Goal: Task Accomplishment & Management: Complete application form

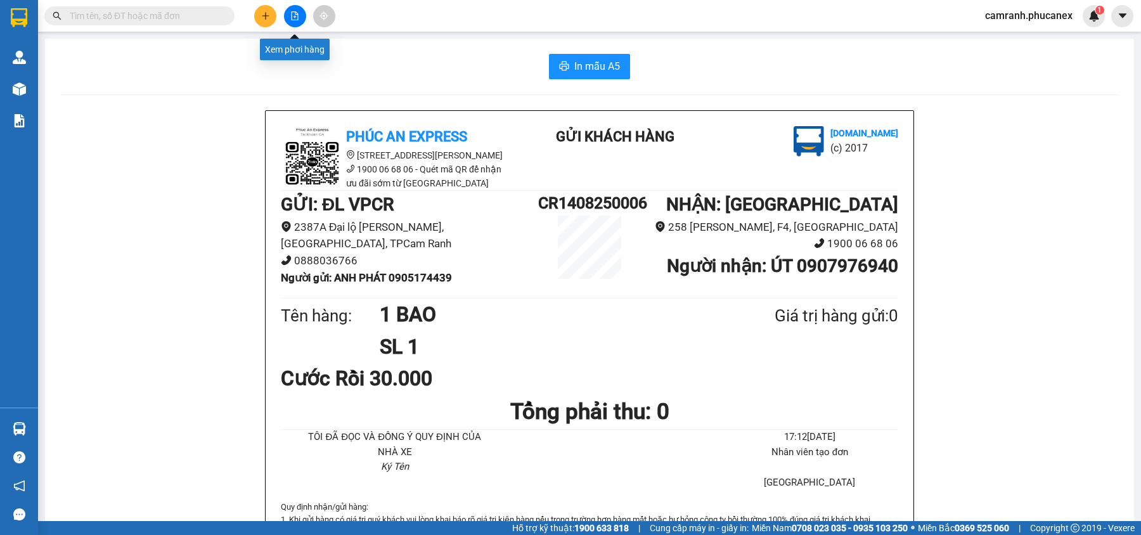
click at [259, 15] on button at bounding box center [265, 16] width 22 height 22
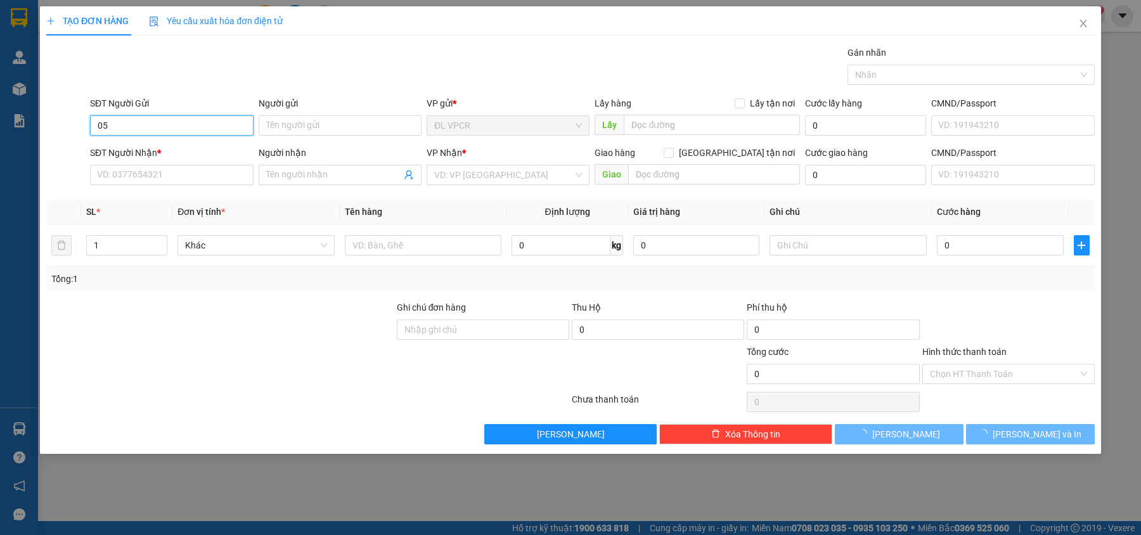
type input "0"
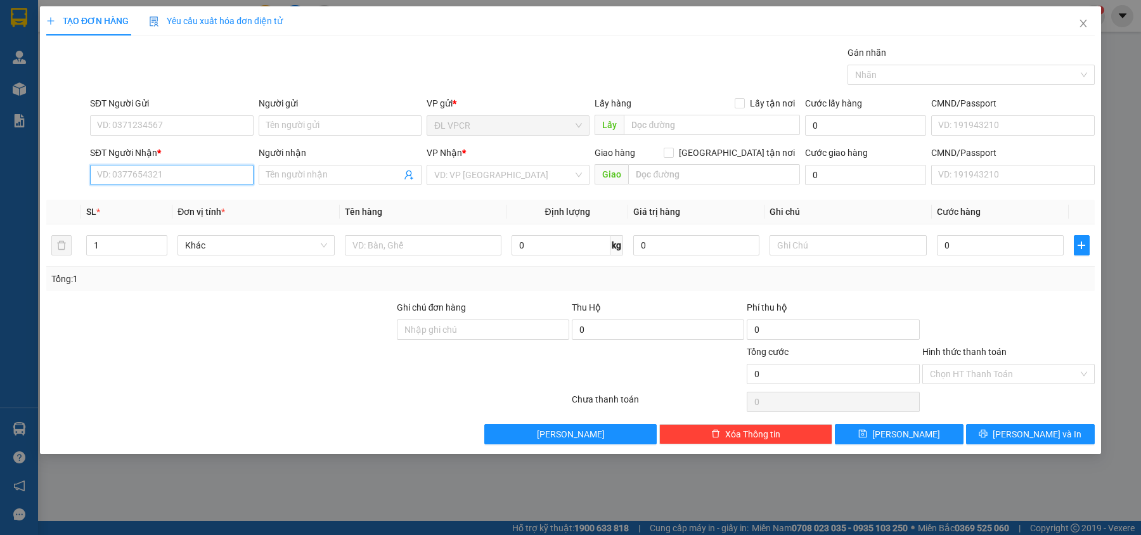
click at [162, 185] on input "SĐT Người Nhận *" at bounding box center [171, 175] width 163 height 20
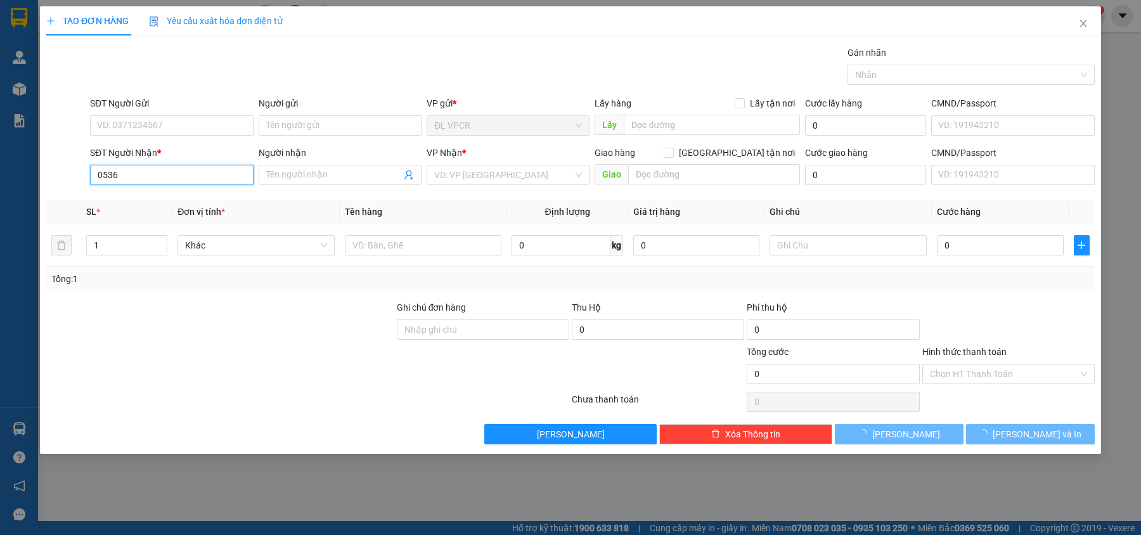
click at [162, 185] on input "0536" at bounding box center [171, 175] width 163 height 20
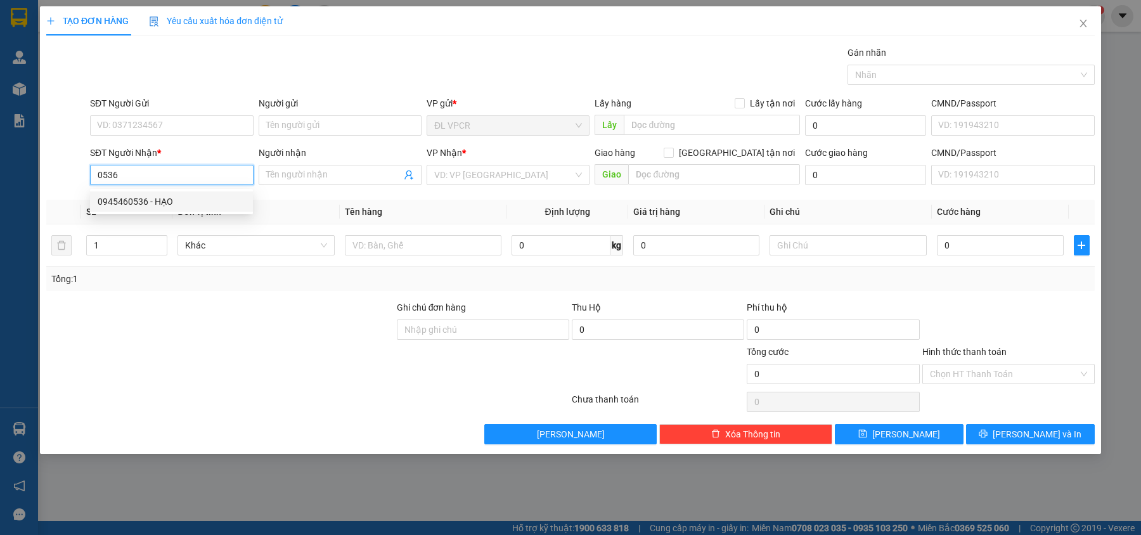
click at [162, 201] on div "0945460536 - HẠO" at bounding box center [172, 202] width 148 height 14
type input "0945460536"
type input "HẠO"
type input "0945460536"
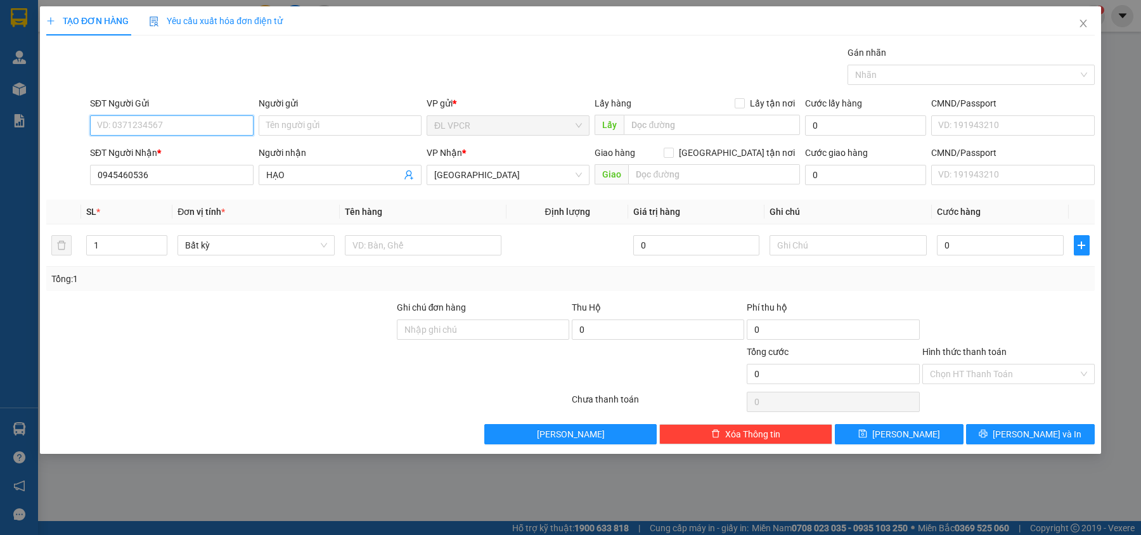
click at [176, 132] on input "SĐT Người Gửi" at bounding box center [171, 125] width 163 height 20
click at [176, 147] on div "0792063131 - CHỊ [PERSON_NAME]" at bounding box center [172, 152] width 148 height 14
type input "0792063131"
type input "CHỊ [PERSON_NAME]"
click at [427, 262] on td at bounding box center [423, 245] width 167 height 42
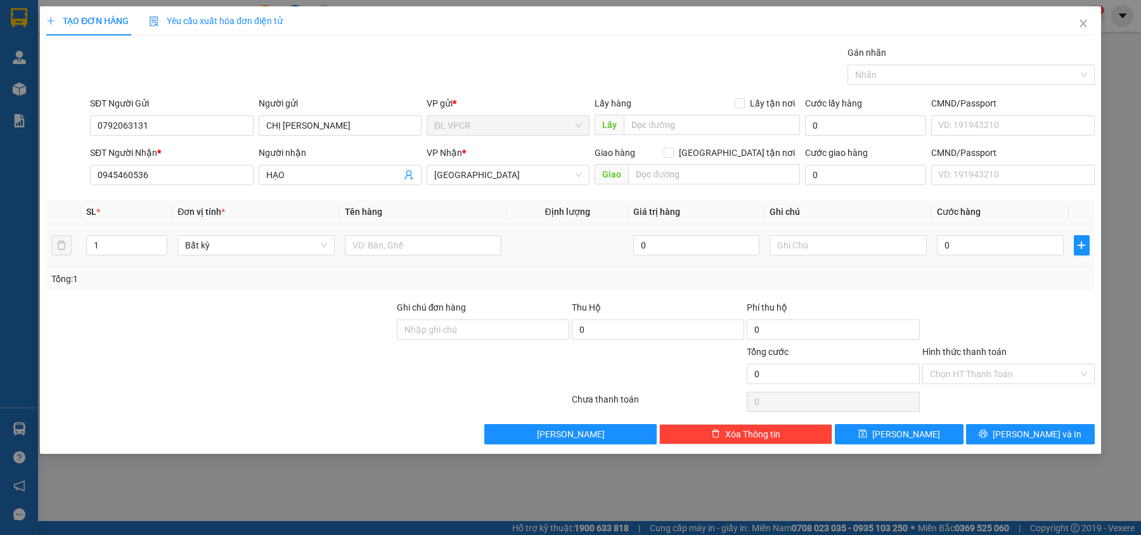
click at [427, 257] on div at bounding box center [423, 245] width 157 height 25
click at [427, 254] on input "text" at bounding box center [423, 245] width 157 height 20
type input "1 CĐ"
click at [971, 242] on input "0" at bounding box center [1000, 245] width 127 height 20
type input "3"
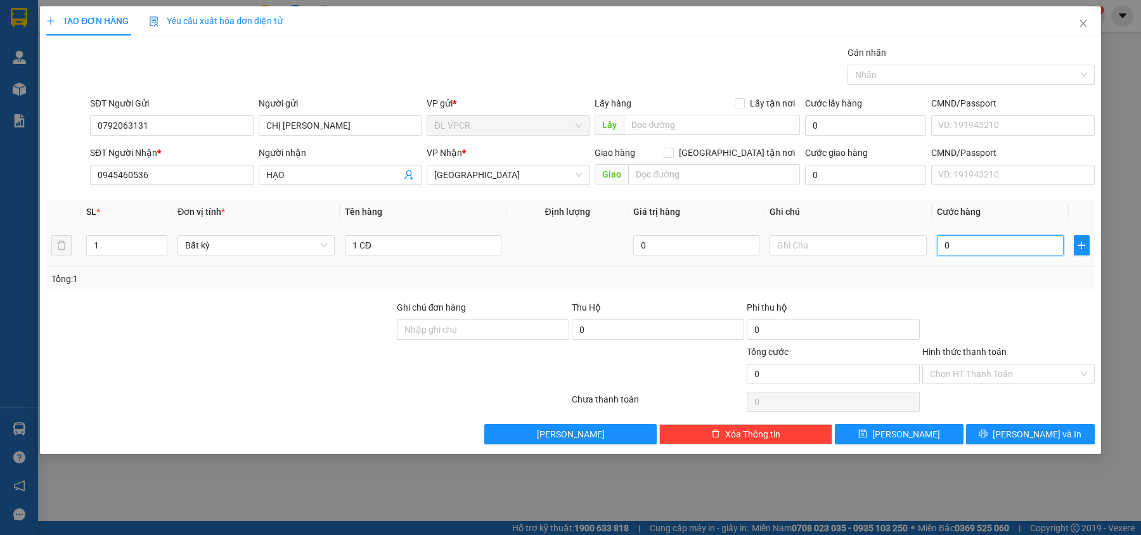
type input "3"
type input "30"
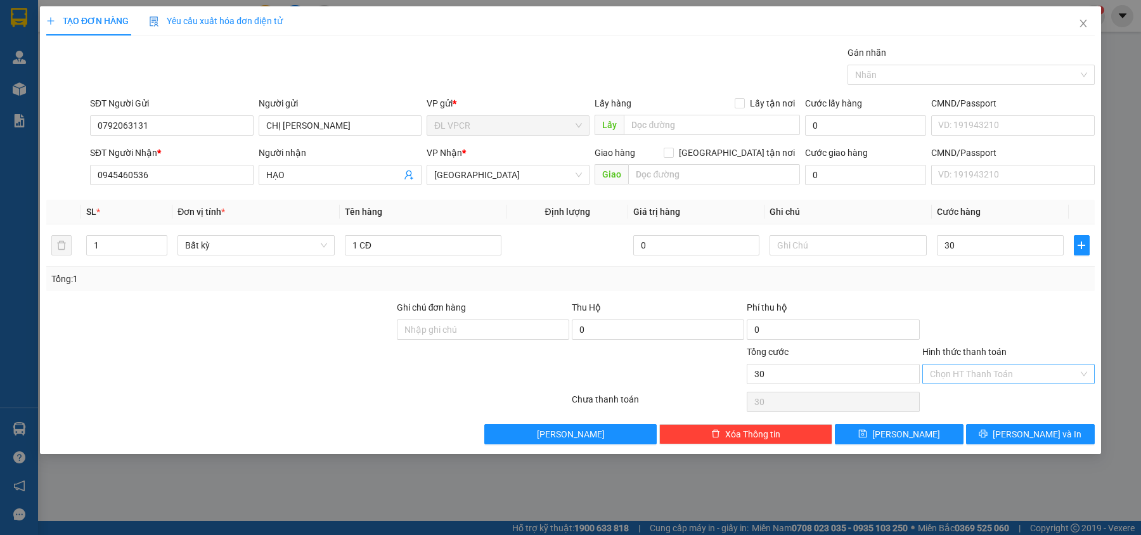
type input "30.000"
click at [984, 368] on input "Hình thức thanh toán" at bounding box center [1004, 374] width 148 height 19
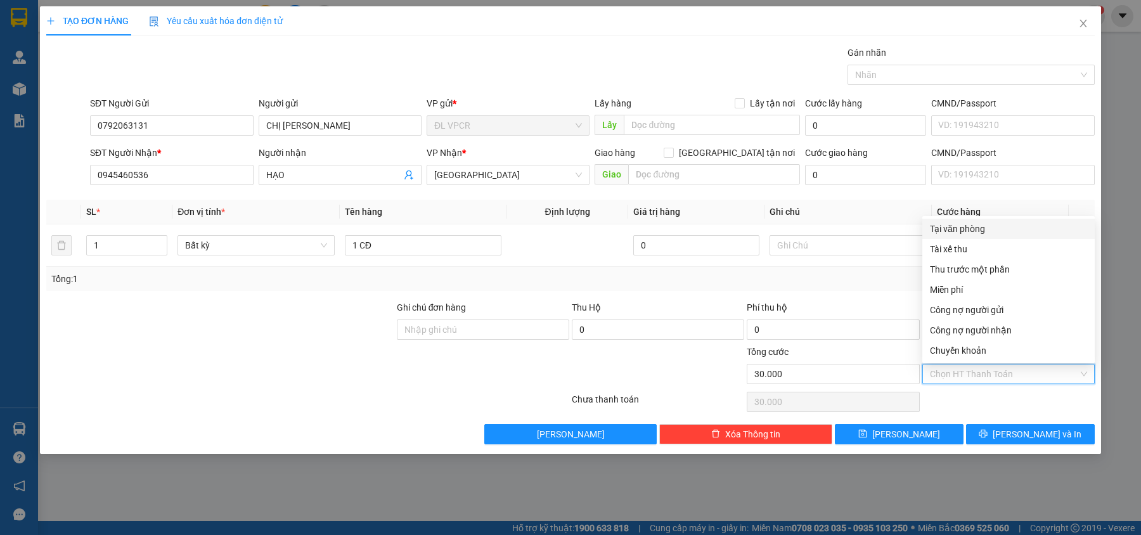
click at [983, 229] on div "Tại văn phòng" at bounding box center [1008, 229] width 157 height 14
type input "0"
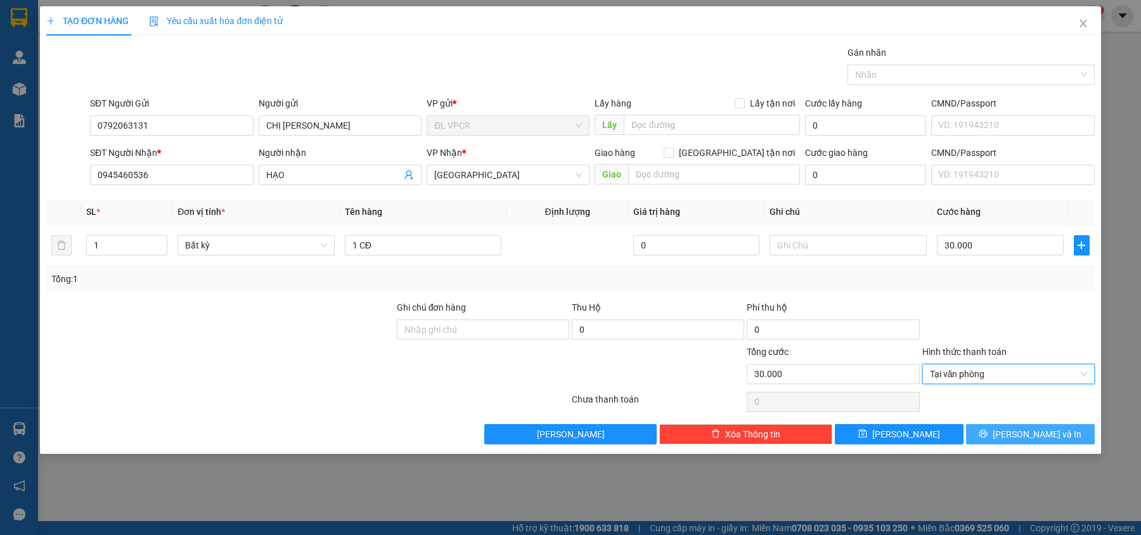
click at [1018, 432] on button "[PERSON_NAME] và In" at bounding box center [1030, 434] width 129 height 20
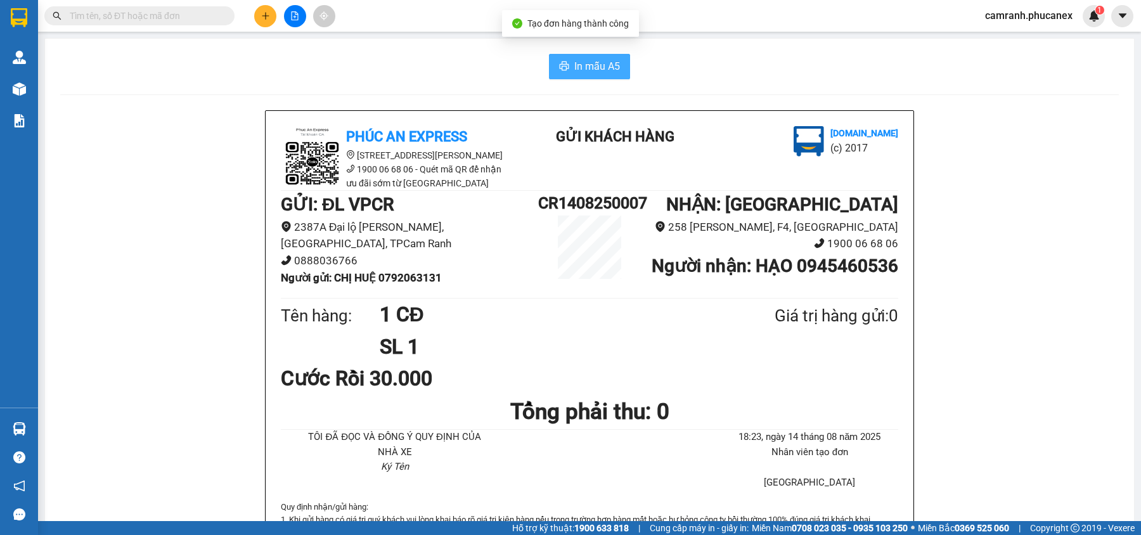
click at [574, 67] on span "In mẫu A5" at bounding box center [597, 66] width 46 height 16
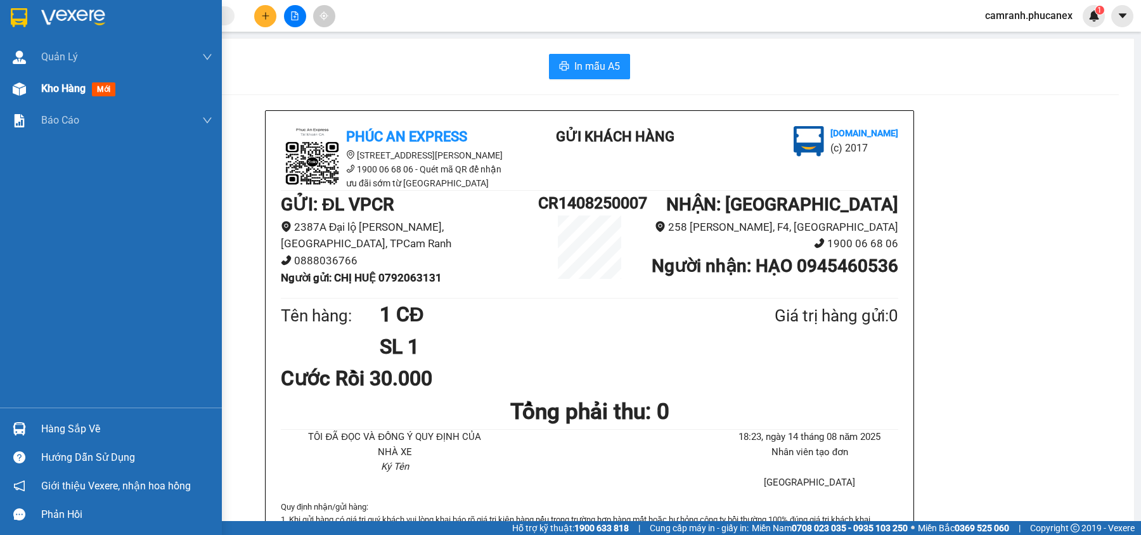
click at [19, 91] on img at bounding box center [19, 88] width 13 height 13
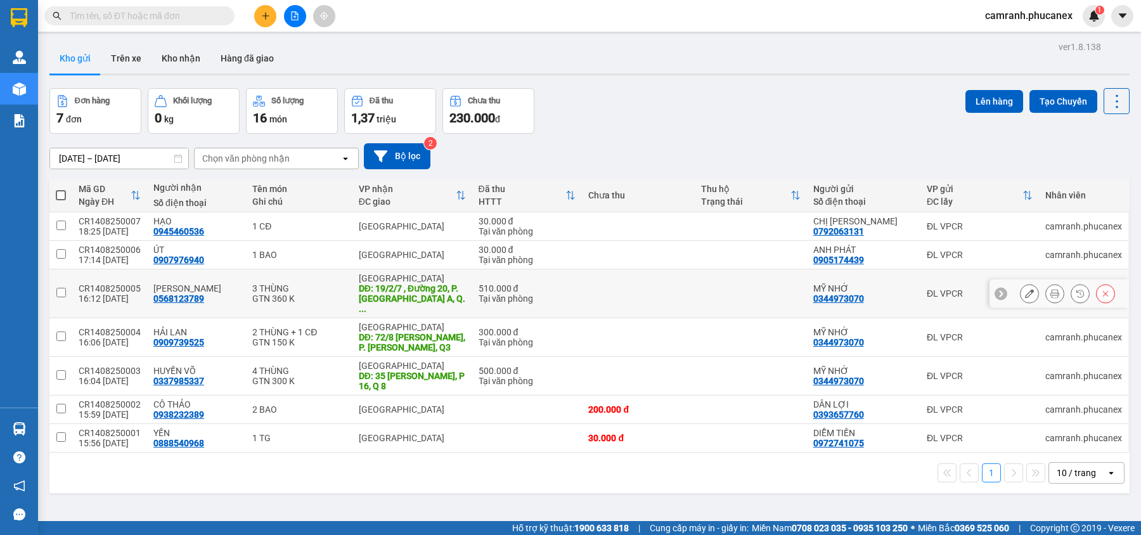
click at [1025, 289] on button at bounding box center [1030, 294] width 18 height 22
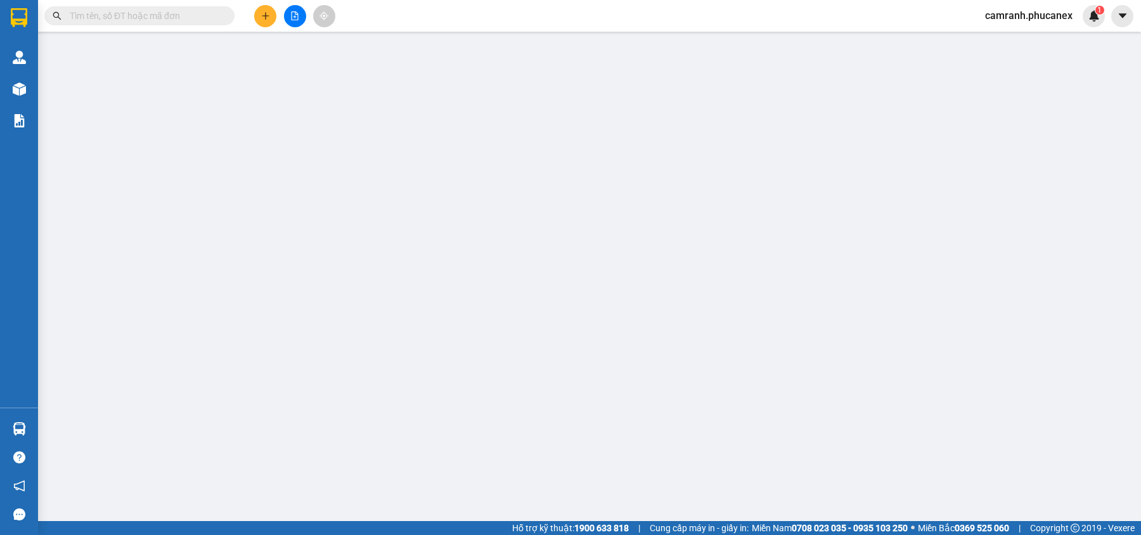
type input "0344973070"
type input "MỸ NHỚ"
type input "0568123789"
type input "[PERSON_NAME]"
type input "19/2/7 , Đường 20, P. [GEOGRAPHIC_DATA] A, Q. [GEOGRAPHIC_DATA]"
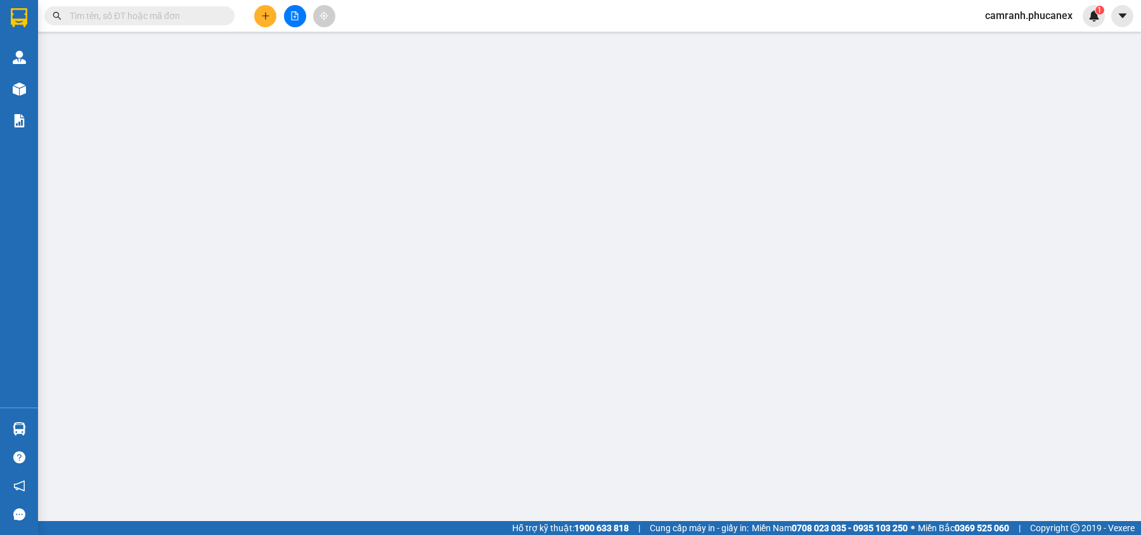
type input "360.000"
type input "510.000"
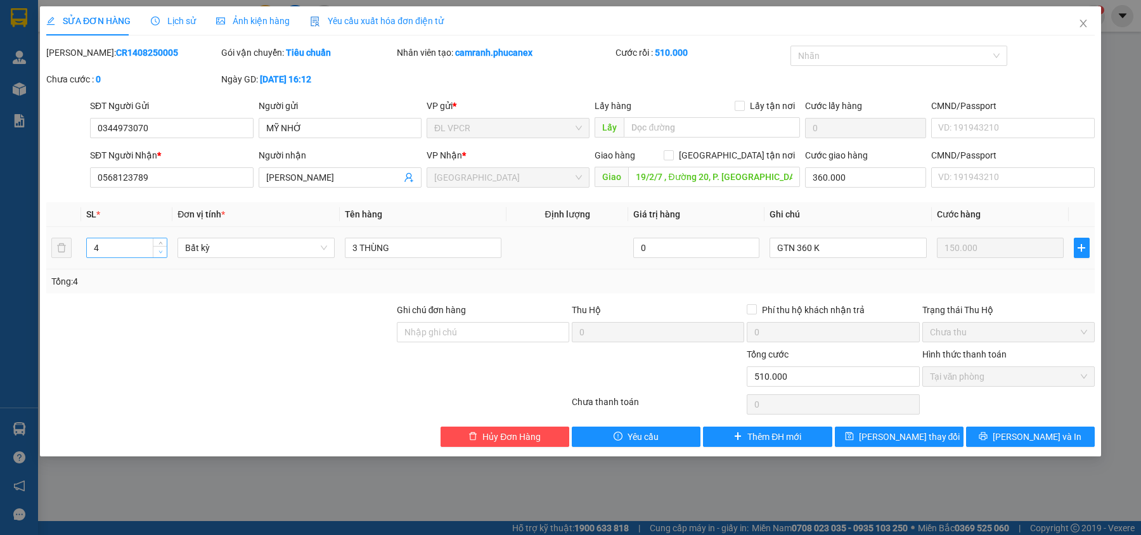
type input "3"
click at [159, 254] on icon "down" at bounding box center [161, 252] width 4 height 4
click at [907, 436] on span "[PERSON_NAME] thay đổi" at bounding box center [909, 437] width 101 height 14
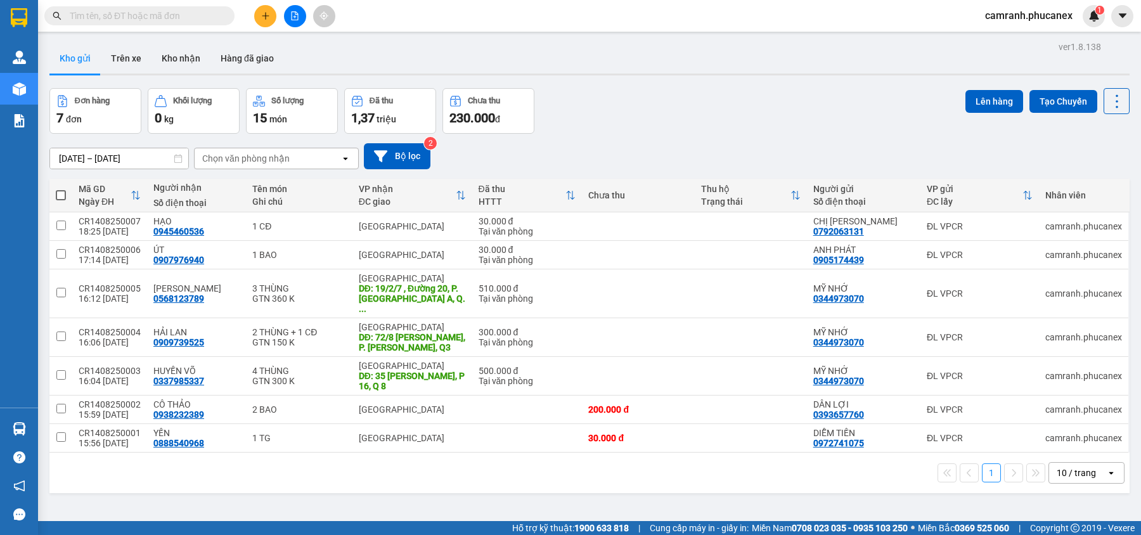
click at [274, 18] on button at bounding box center [265, 16] width 22 height 22
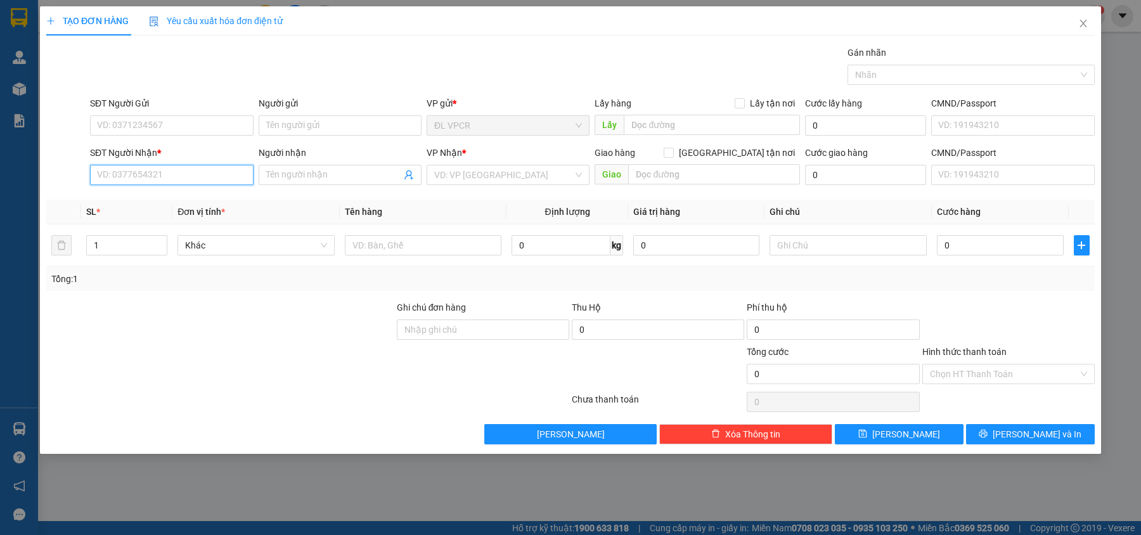
click at [152, 178] on input "SĐT Người Nhận *" at bounding box center [171, 175] width 163 height 20
click at [165, 195] on div "0936093279 - [PERSON_NAME]" at bounding box center [172, 202] width 148 height 14
type input "0936093279"
type input "DINH"
type input "0936093279"
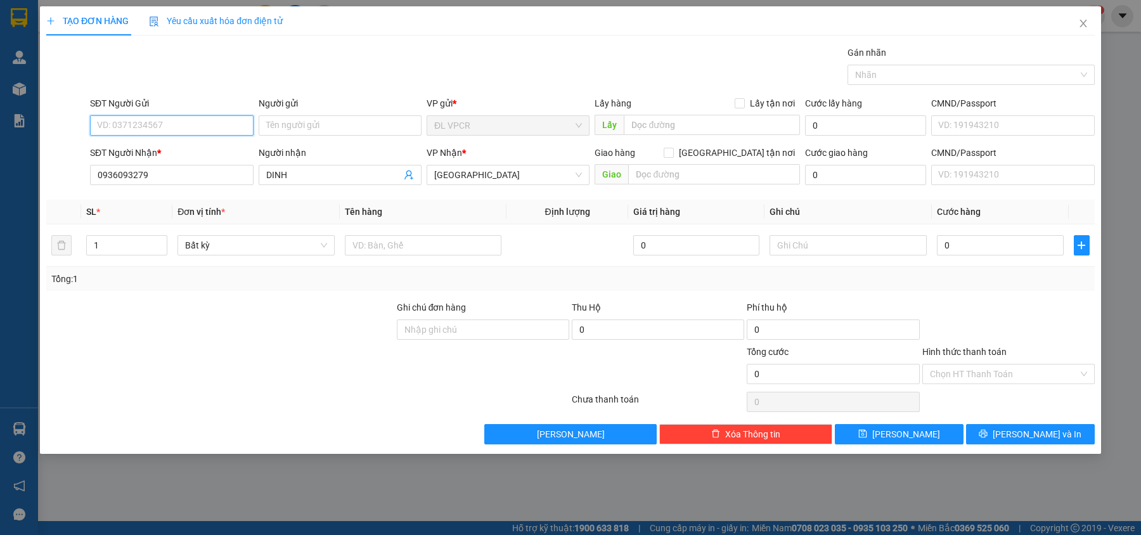
click at [178, 131] on input "SĐT Người Gửi" at bounding box center [171, 125] width 163 height 20
click at [185, 171] on div "02583956469 - NK QUỐC TẾ" at bounding box center [172, 172] width 148 height 14
type input "02583956469"
type input "NK QUỐC TẾ"
click at [434, 256] on input "text" at bounding box center [423, 245] width 157 height 20
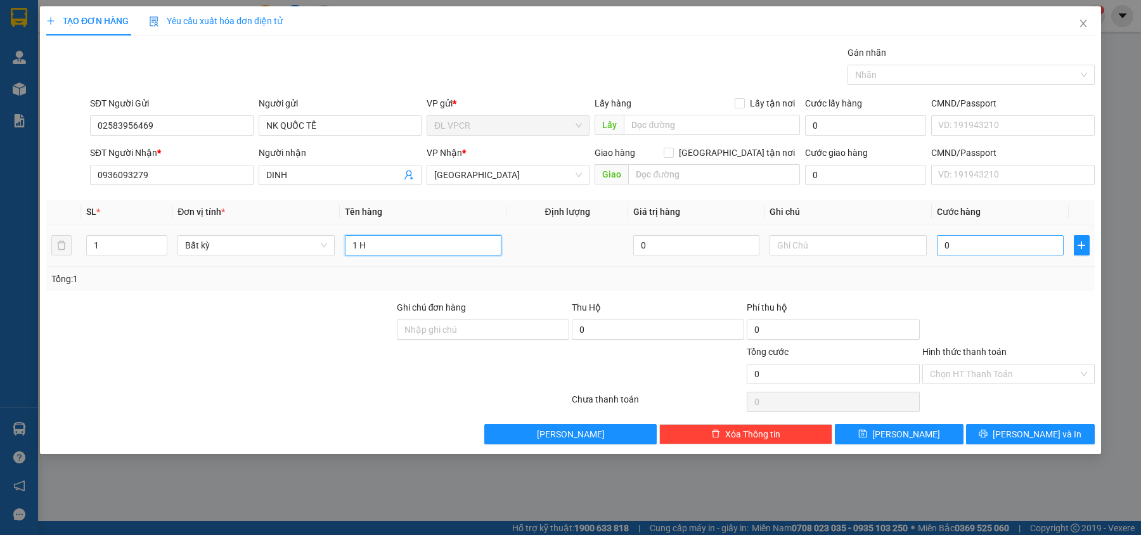
type input "1 H"
click at [989, 238] on input "0" at bounding box center [1000, 245] width 127 height 20
type input "2"
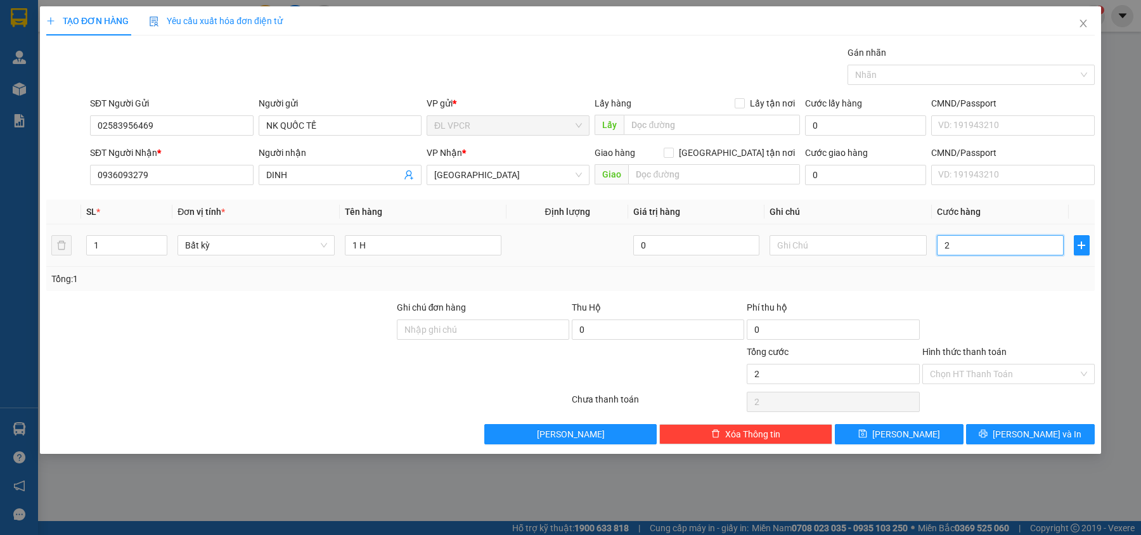
type input "20"
type input "20.000"
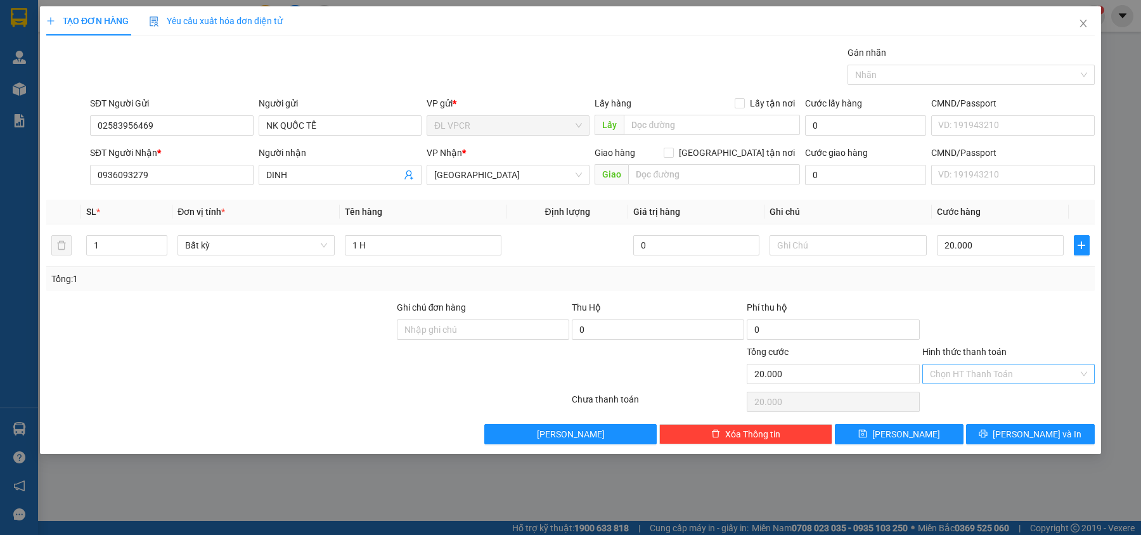
click at [1007, 373] on input "Hình thức thanh toán" at bounding box center [1004, 374] width 148 height 19
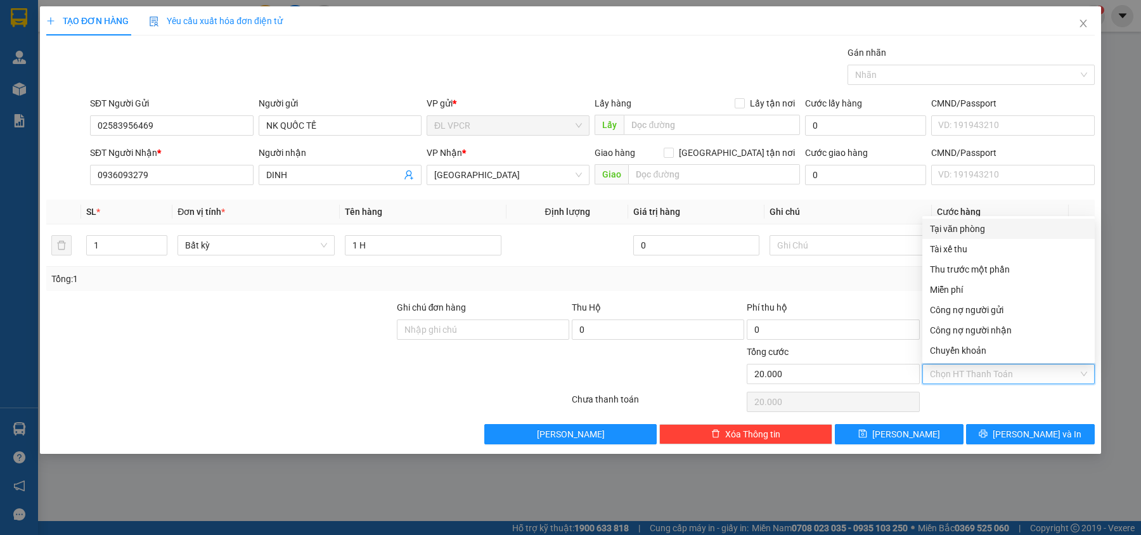
click at [990, 232] on div "Tại văn phòng" at bounding box center [1008, 229] width 157 height 14
type input "0"
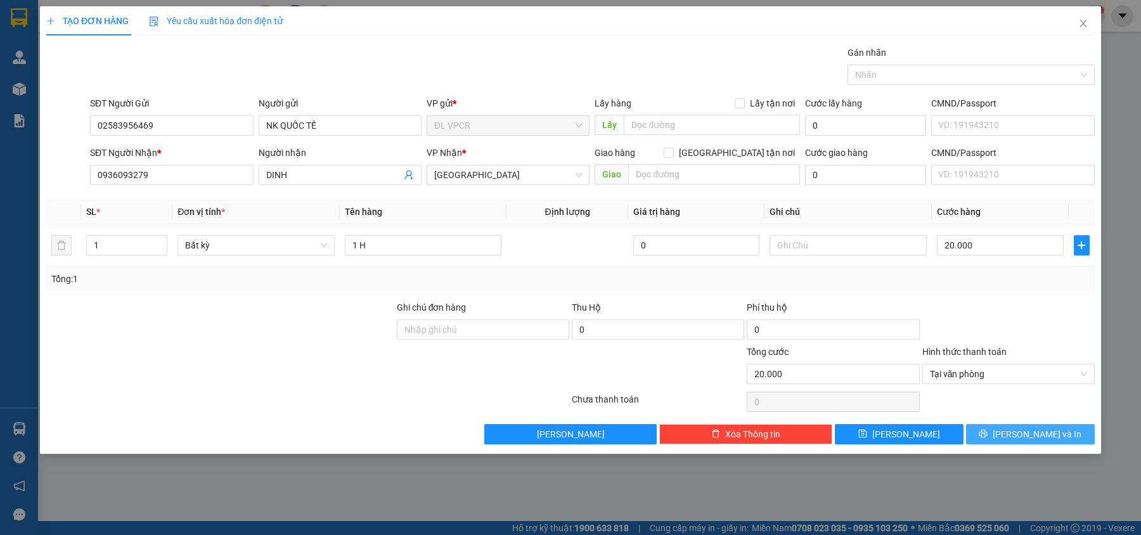
click at [1032, 437] on span "[PERSON_NAME] và In" at bounding box center [1037, 434] width 89 height 14
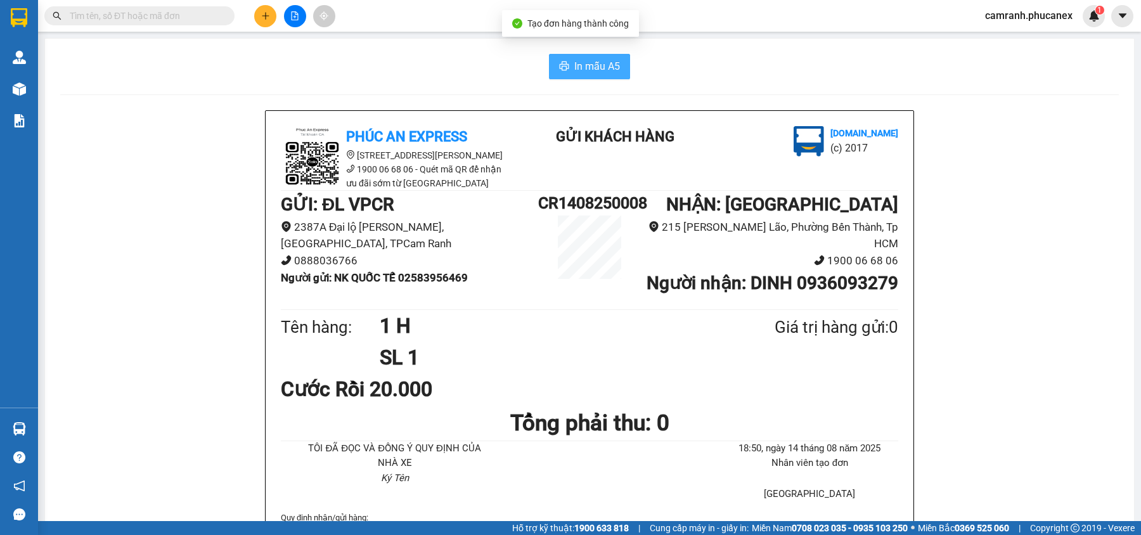
click at [588, 74] on span "In mẫu A5" at bounding box center [597, 66] width 46 height 16
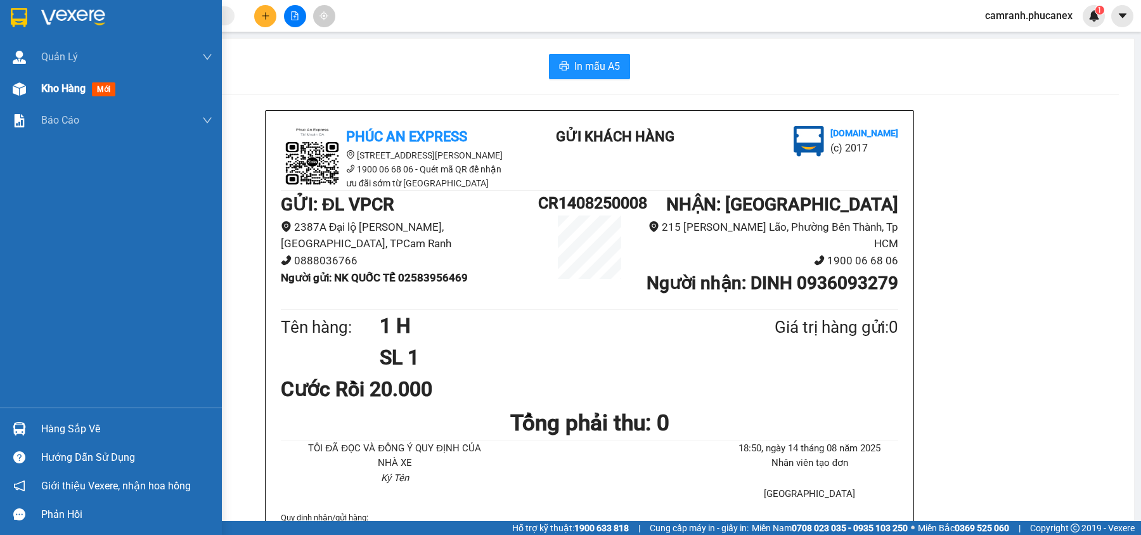
click at [1, 84] on div "Kho hàng mới" at bounding box center [111, 89] width 222 height 32
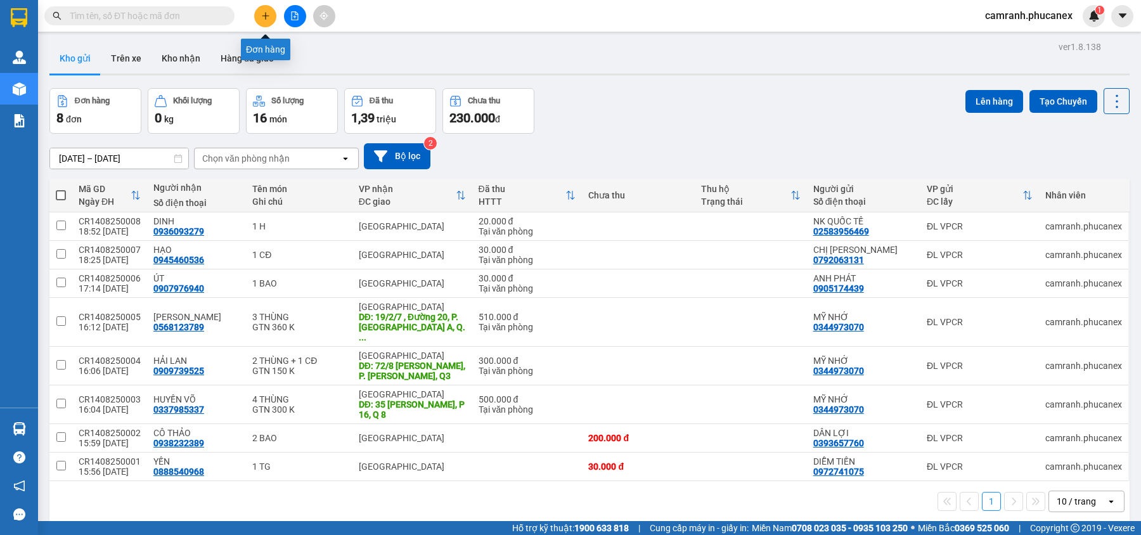
click at [259, 16] on button at bounding box center [265, 16] width 22 height 22
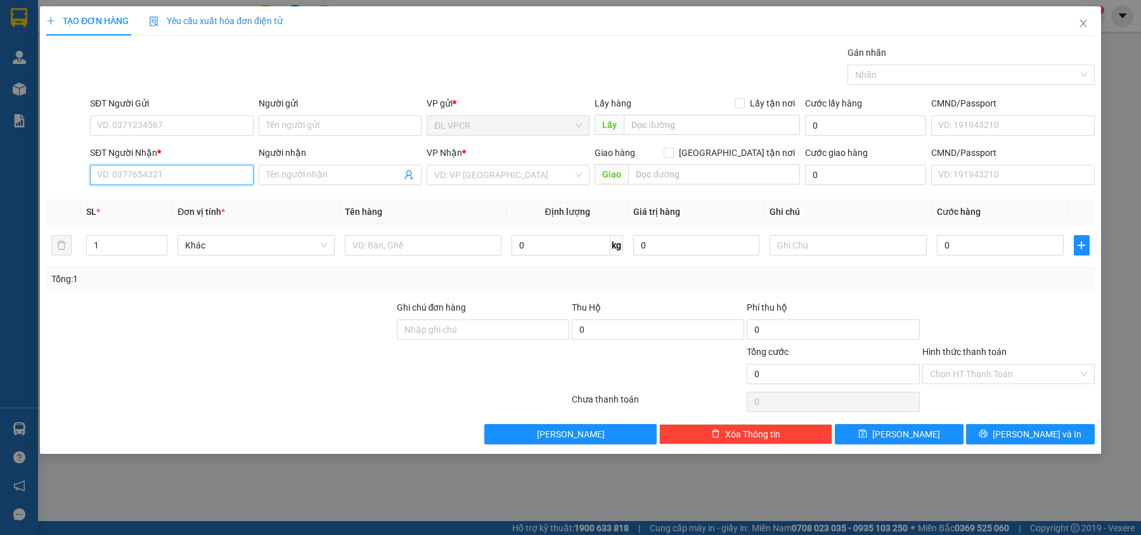
click at [175, 181] on input "SĐT Người Nhận *" at bounding box center [171, 175] width 163 height 20
click at [170, 204] on div "0906809763 - DŨNG" at bounding box center [172, 202] width 148 height 14
type input "0906809763"
type input "DŨNG"
type input "0906809763"
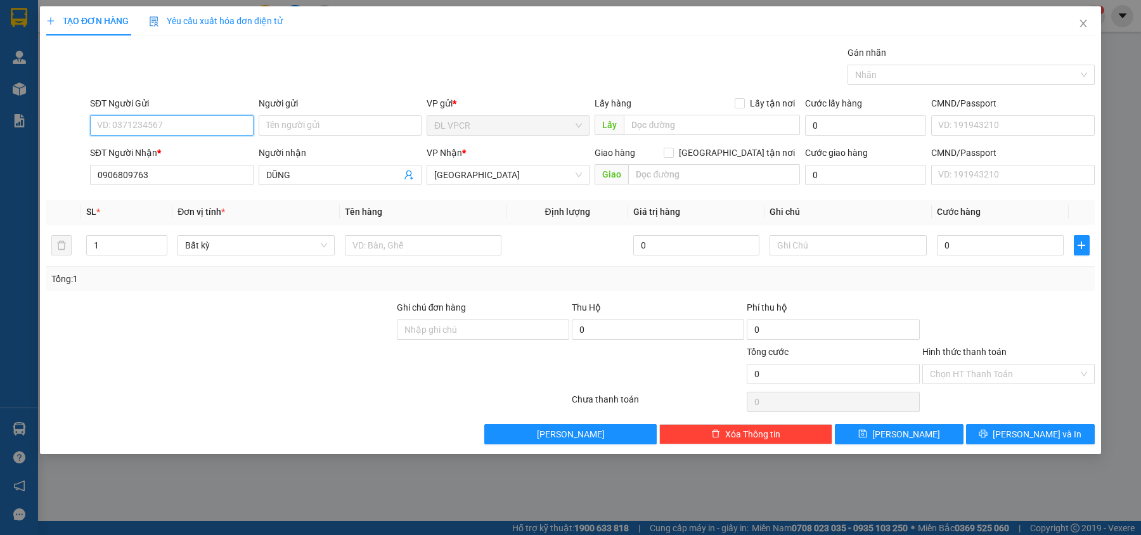
click at [175, 124] on input "SĐT Người Gửi" at bounding box center [171, 125] width 163 height 20
click at [183, 151] on div "0358969293 - NK VIỆT PHÁP" at bounding box center [176, 152] width 157 height 14
type input "0358969293"
type input "NK VIỆT PHÁP"
click at [397, 257] on div at bounding box center [423, 245] width 157 height 25
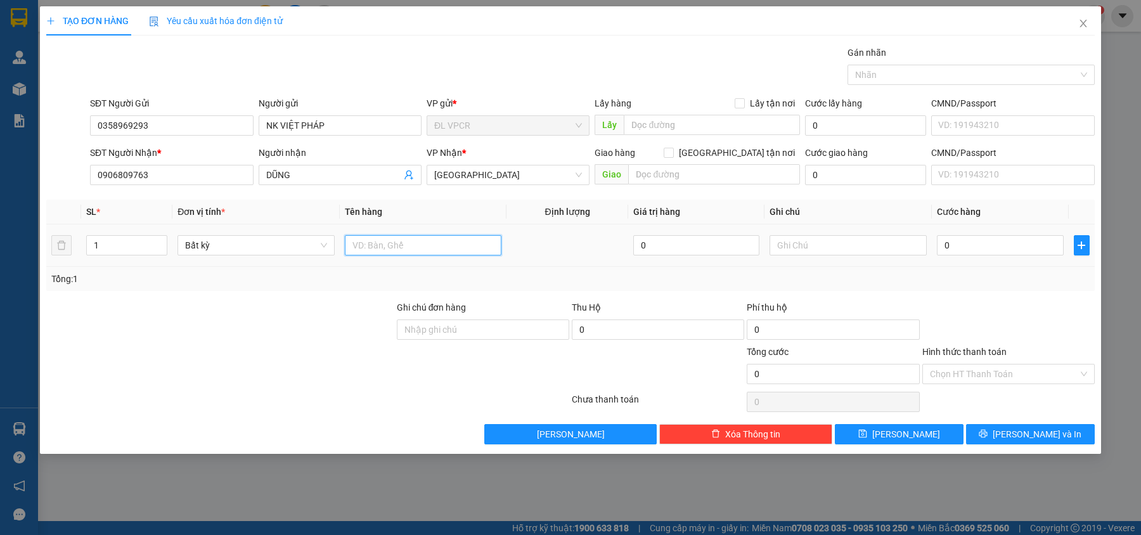
click at [399, 252] on input "text" at bounding box center [423, 245] width 157 height 20
type input "1"
click at [957, 251] on input "0" at bounding box center [1000, 245] width 127 height 20
type input "2"
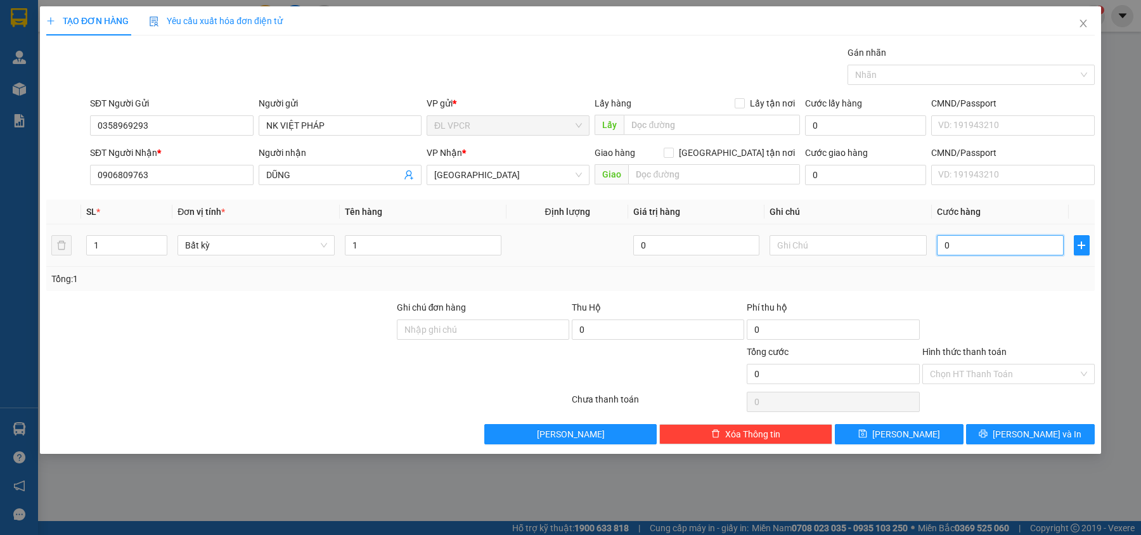
type input "2"
type input "20"
type input "20.000"
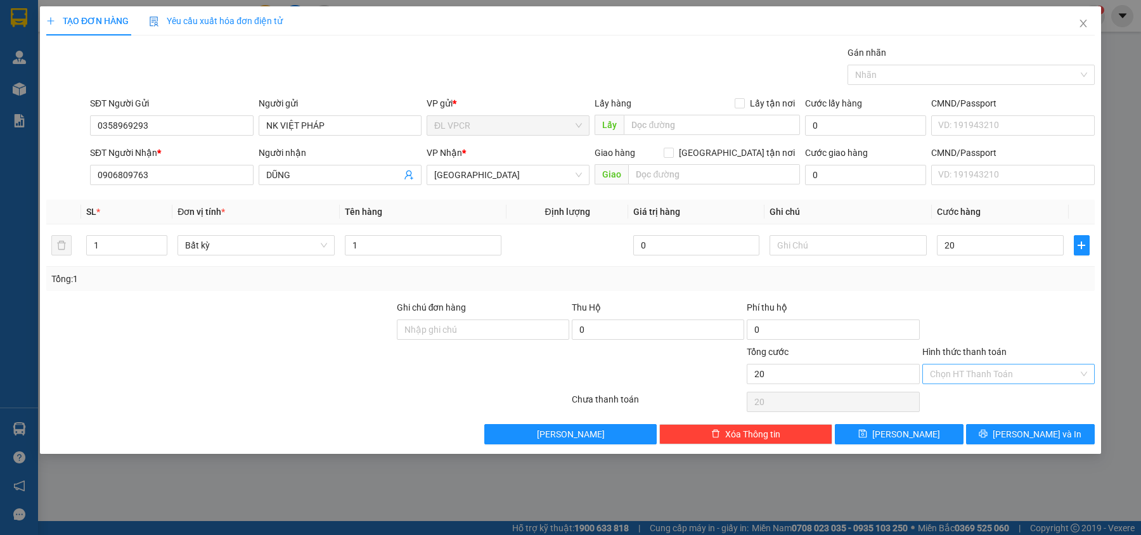
type input "20.000"
click at [979, 381] on input "Hình thức thanh toán" at bounding box center [1004, 374] width 148 height 19
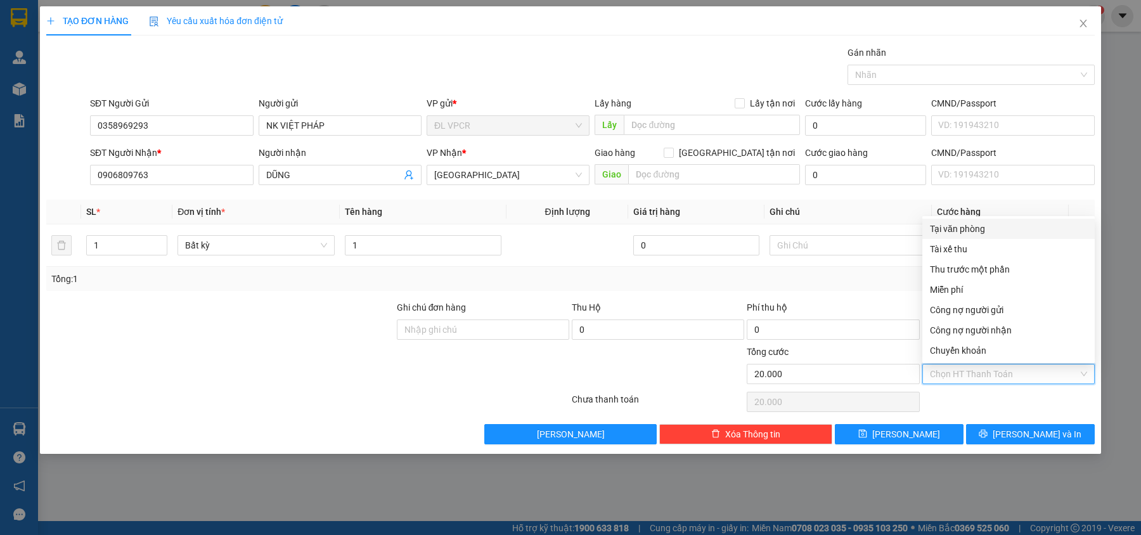
click at [969, 232] on div "Tại văn phòng" at bounding box center [1008, 229] width 157 height 14
type input "0"
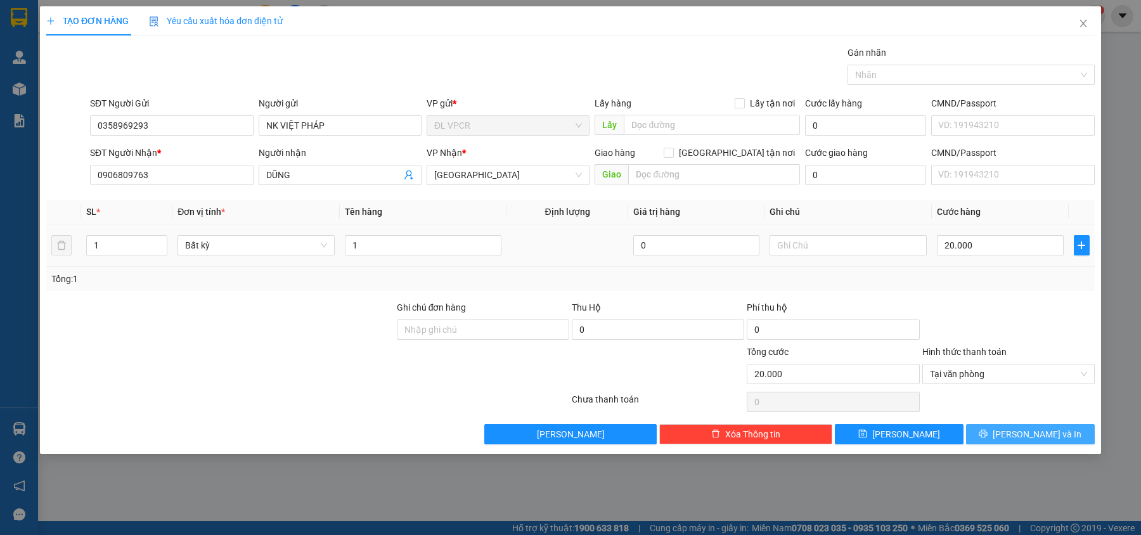
drag, startPoint x: 1012, startPoint y: 444, endPoint x: 242, endPoint y: 257, distance: 792.1
click at [242, 259] on div "Transit Pickup Surcharge Ids Transit Deliver Surcharge Ids Transit Deliver Surc…" at bounding box center [570, 245] width 1049 height 399
click at [379, 260] on td "1" at bounding box center [423, 245] width 167 height 42
click at [380, 251] on input "1" at bounding box center [423, 245] width 157 height 20
type input "1 H"
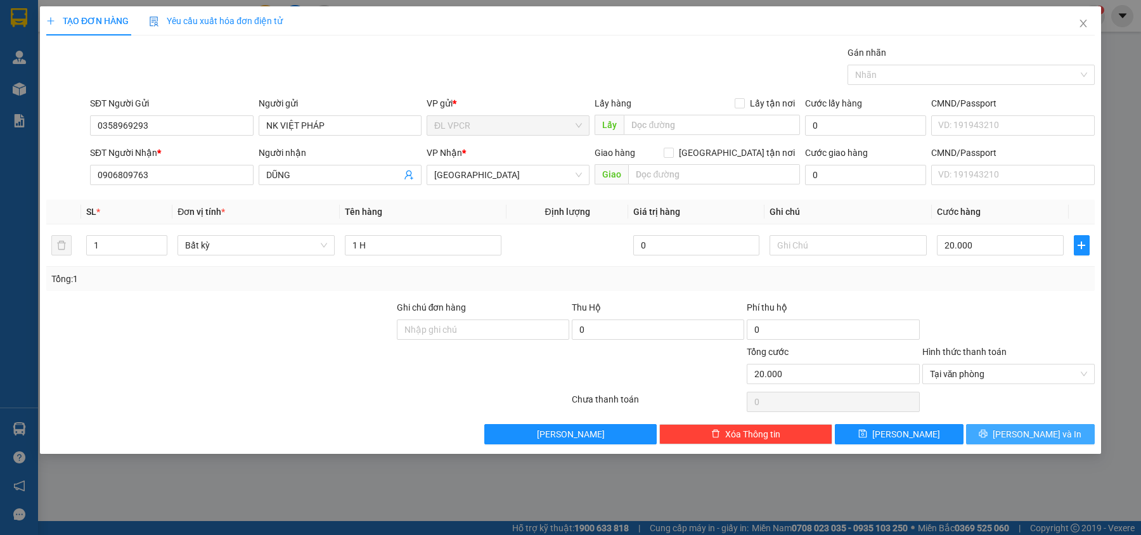
click at [1014, 427] on button "[PERSON_NAME] và In" at bounding box center [1030, 434] width 129 height 20
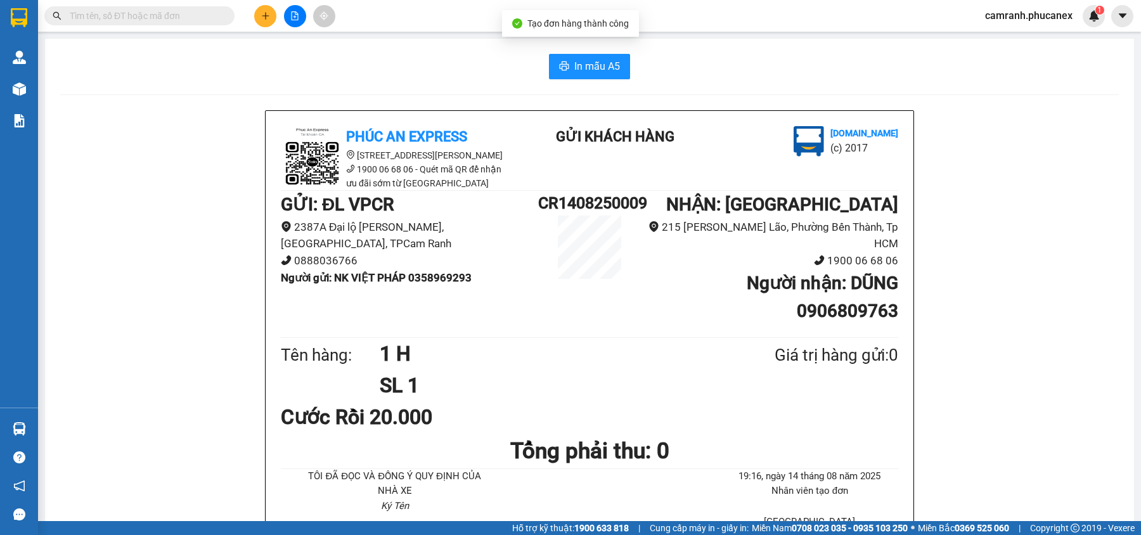
click at [604, 71] on span "In mẫu A5" at bounding box center [597, 66] width 46 height 16
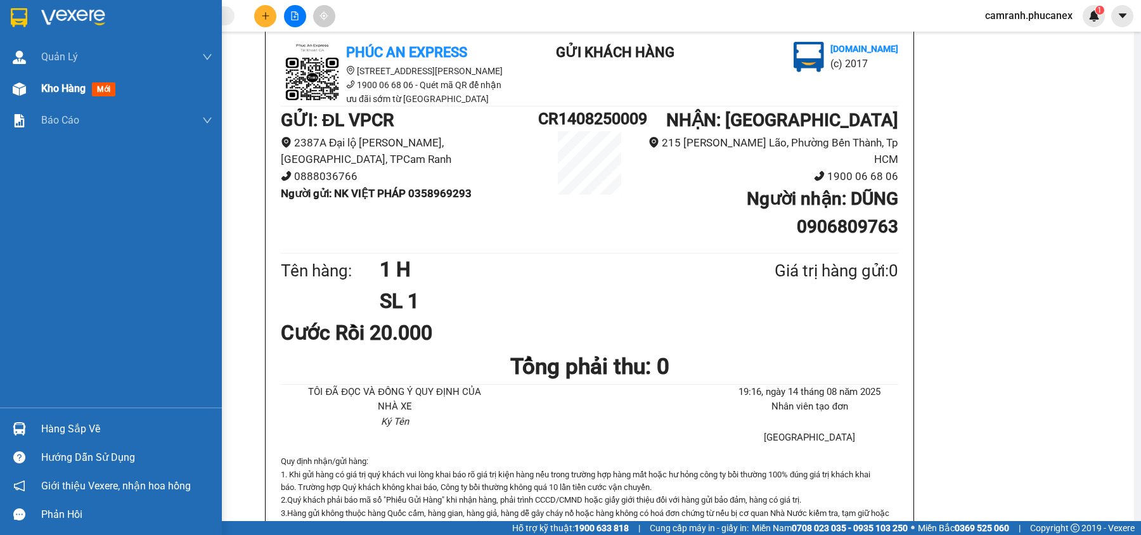
click at [58, 93] on span "Kho hàng" at bounding box center [63, 88] width 44 height 12
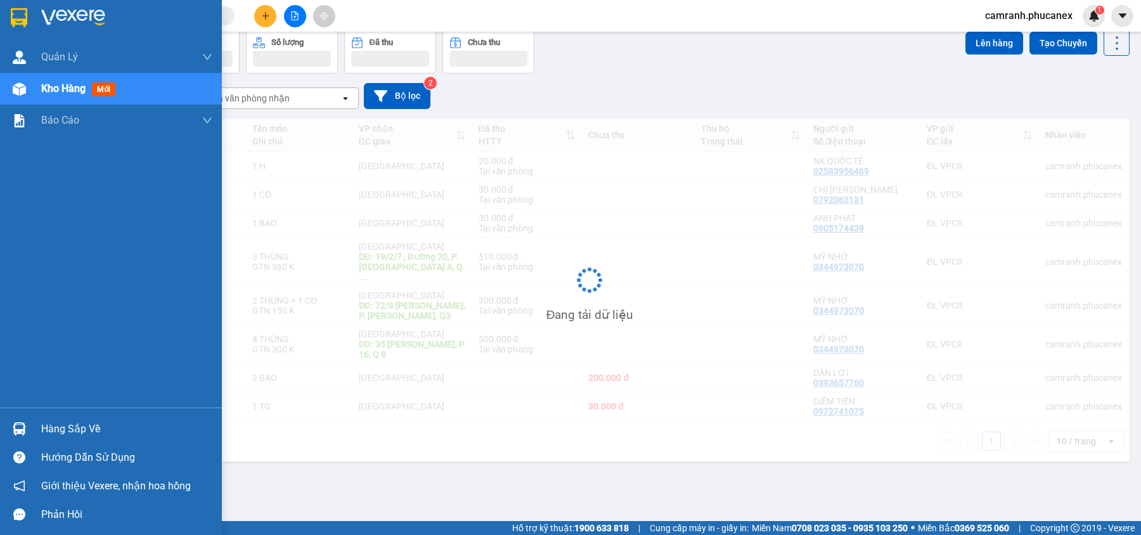
scroll to position [58, 0]
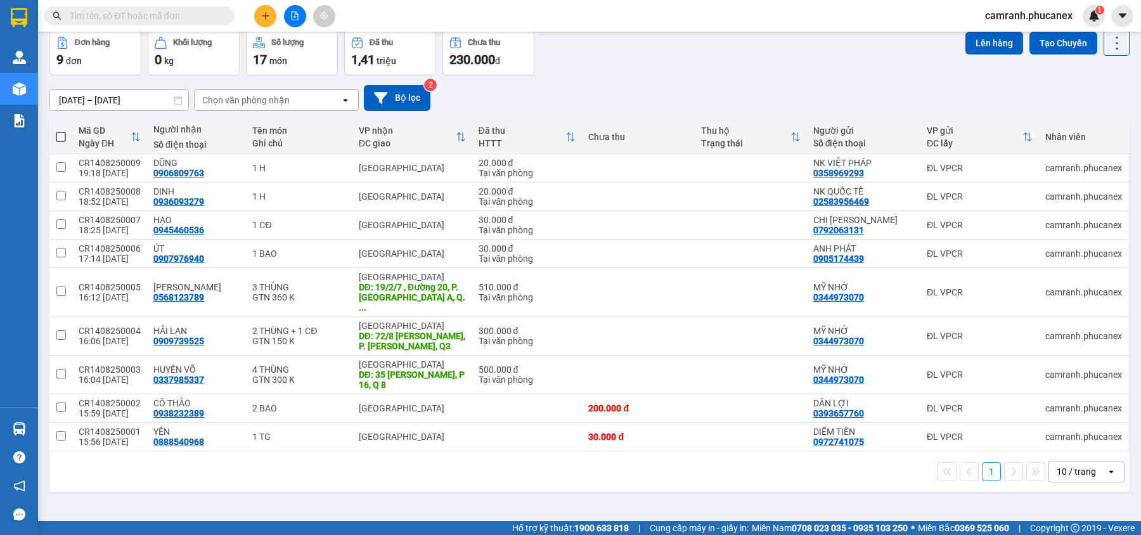
click at [58, 137] on span at bounding box center [61, 137] width 10 height 10
click at [61, 131] on input "checkbox" at bounding box center [61, 131] width 0 height 0
checkbox input "true"
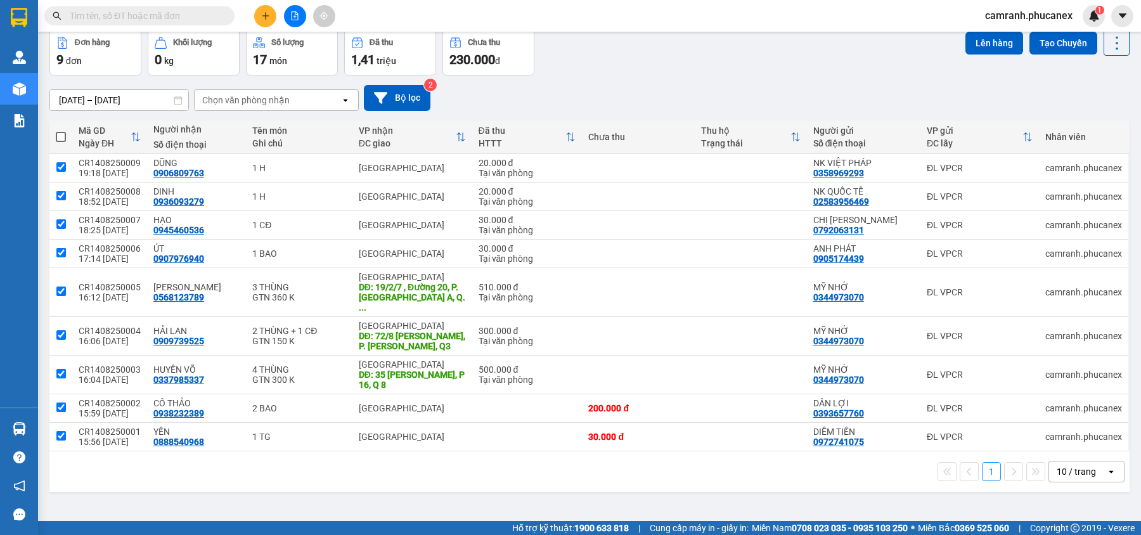
checkbox input "true"
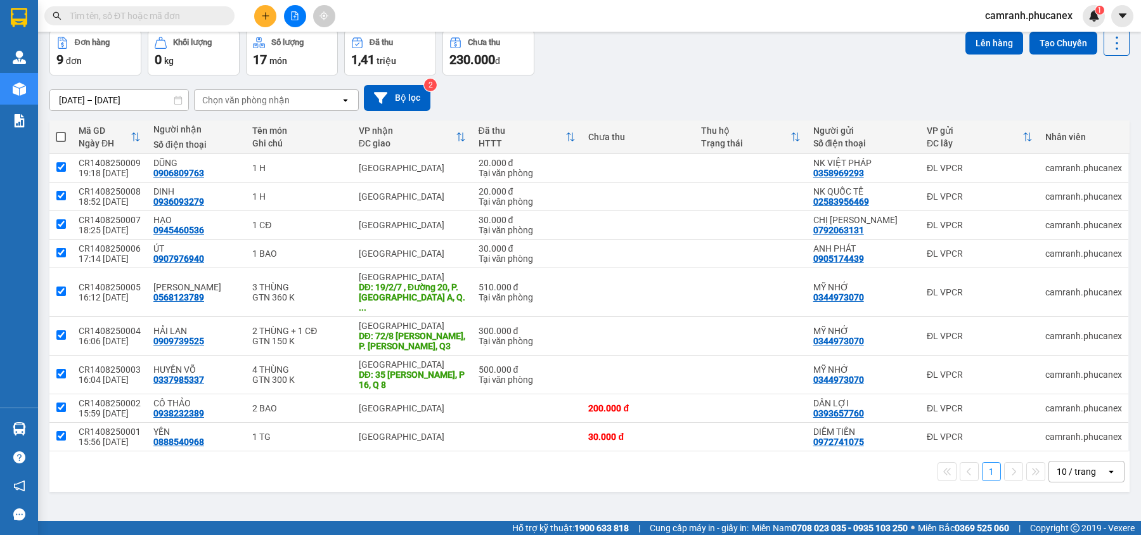
checkbox input "true"
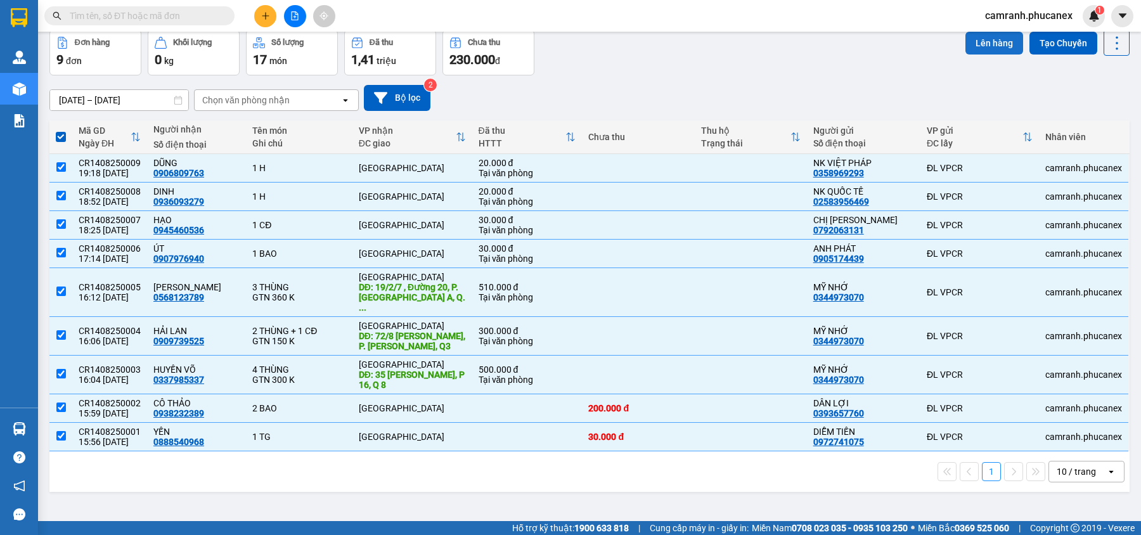
click at [997, 41] on button "Lên hàng" at bounding box center [995, 43] width 58 height 23
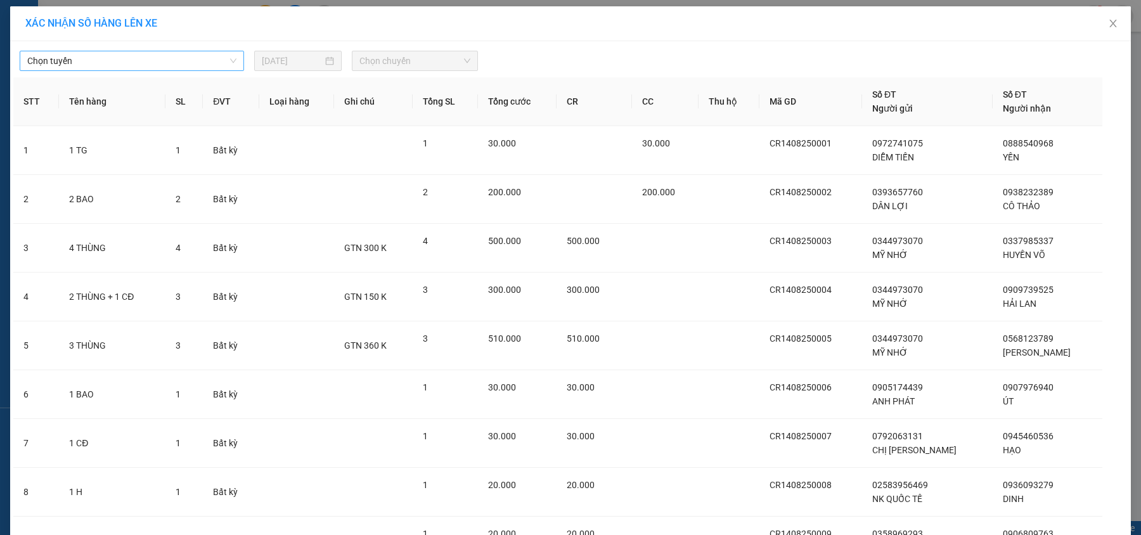
click at [143, 67] on span "Chọn tuyến" at bounding box center [131, 60] width 209 height 19
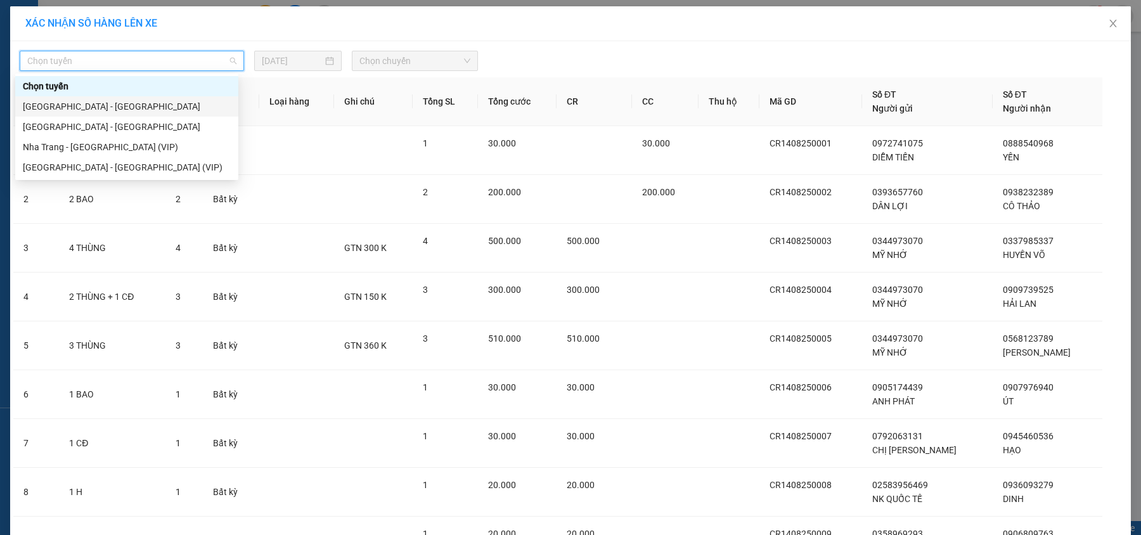
click at [133, 101] on div "[GEOGRAPHIC_DATA] - [GEOGRAPHIC_DATA]" at bounding box center [127, 107] width 208 height 14
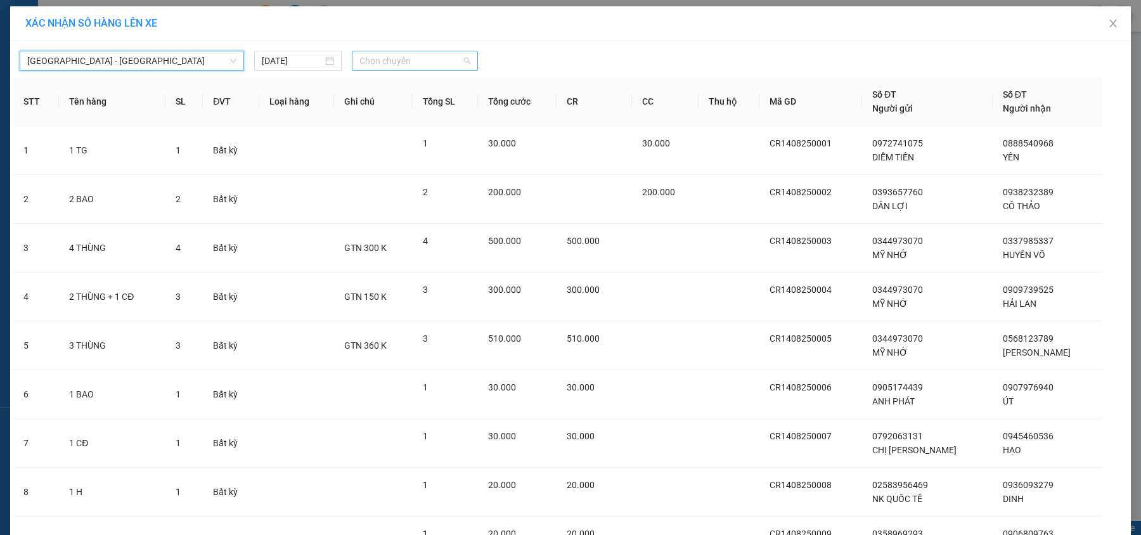
click at [360, 71] on div "Chọn chuyến" at bounding box center [415, 61] width 127 height 20
click at [368, 101] on div "20:00 - 51B-252.58" at bounding box center [403, 107] width 99 height 14
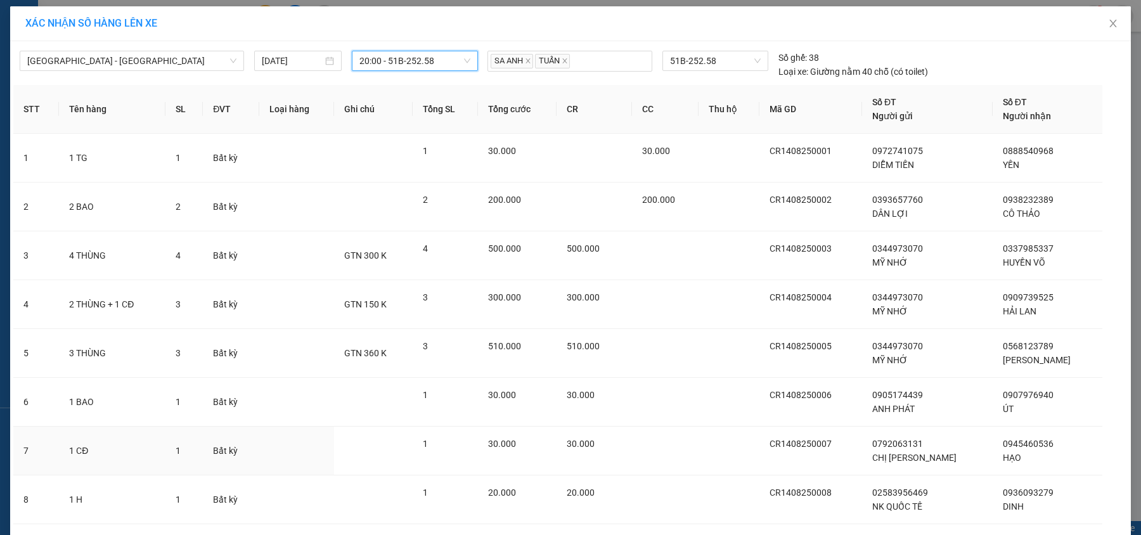
scroll to position [133, 0]
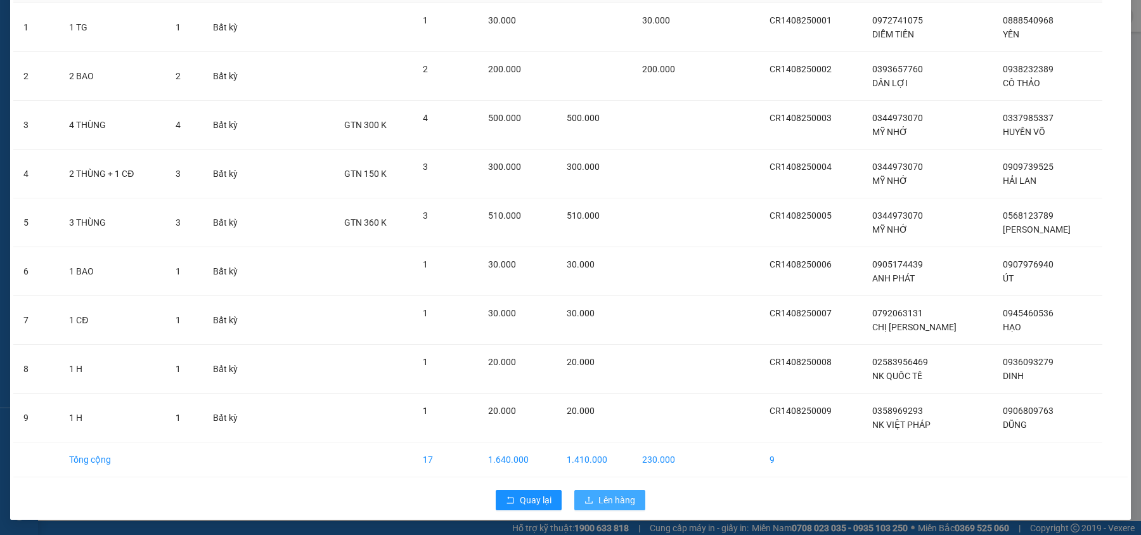
click at [617, 507] on button "Lên hàng" at bounding box center [609, 500] width 71 height 20
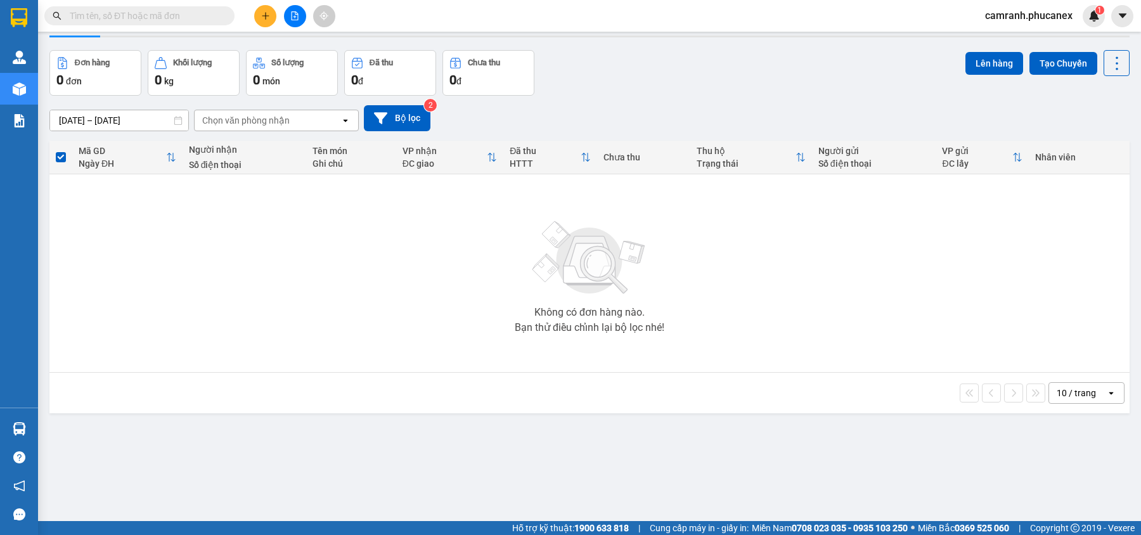
scroll to position [58, 0]
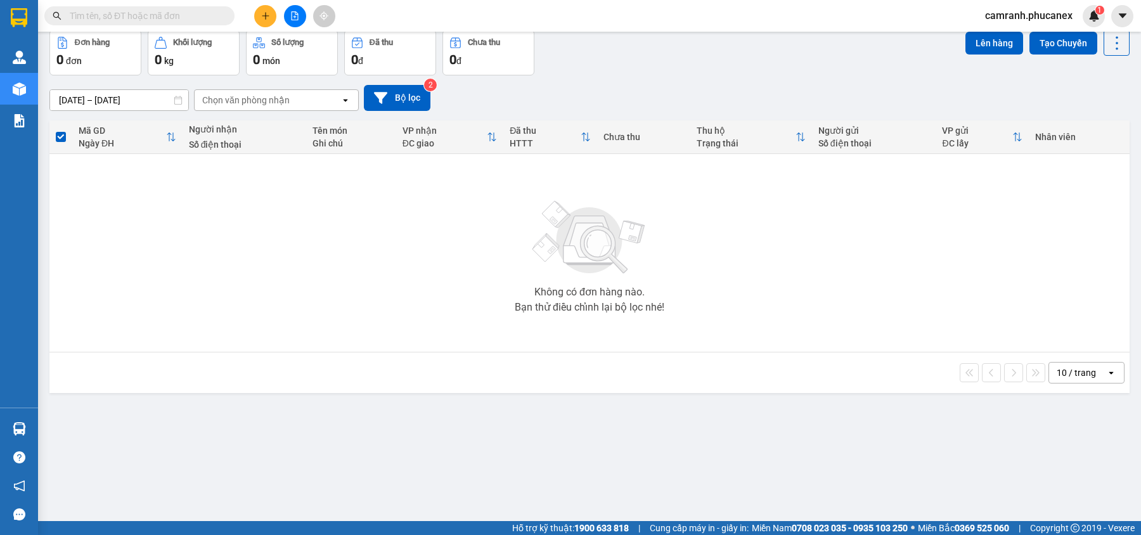
click at [292, 21] on button at bounding box center [295, 16] width 22 height 22
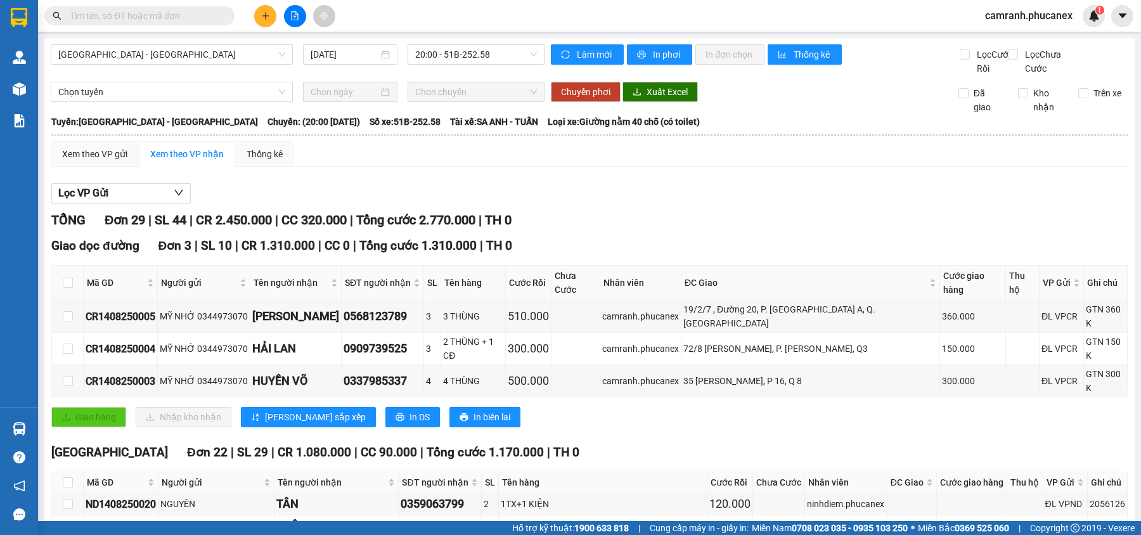
click at [298, 58] on div "[DATE]" at bounding box center [350, 54] width 105 height 20
click at [317, 57] on input "[DATE]" at bounding box center [345, 55] width 68 height 14
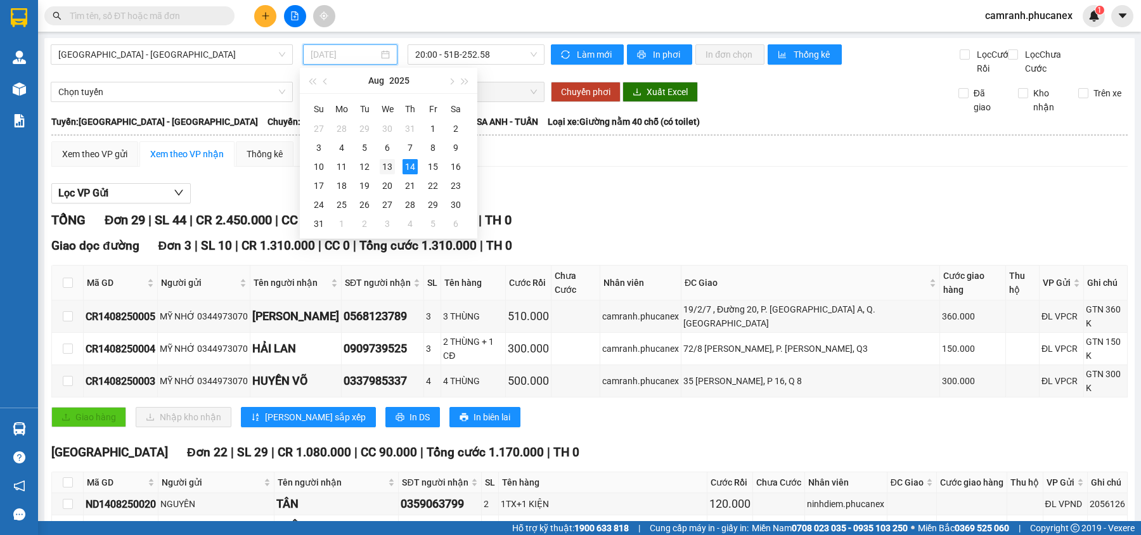
click at [380, 160] on div "13" at bounding box center [387, 166] width 15 height 15
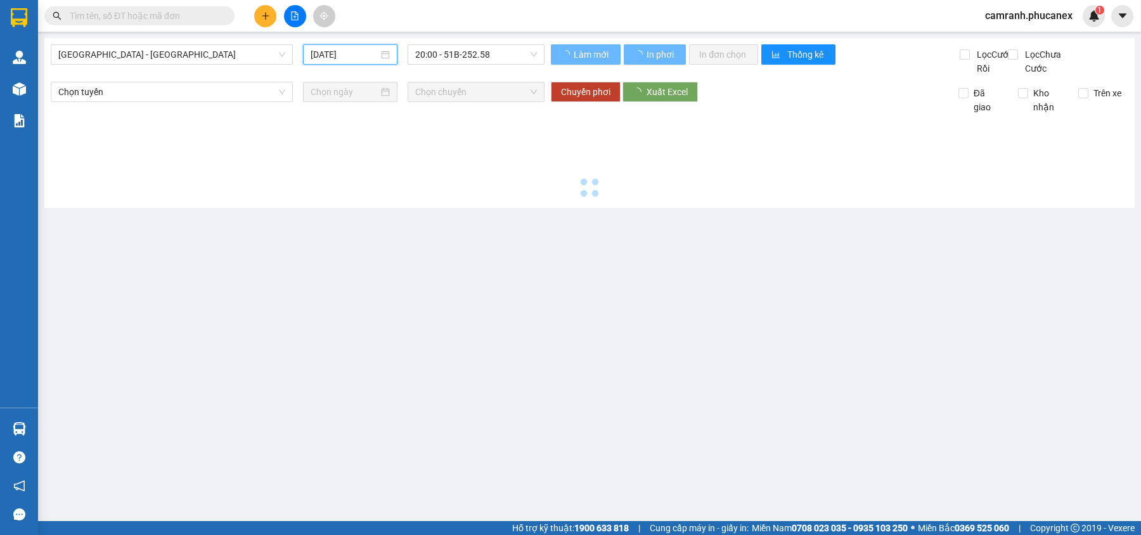
type input "[DATE]"
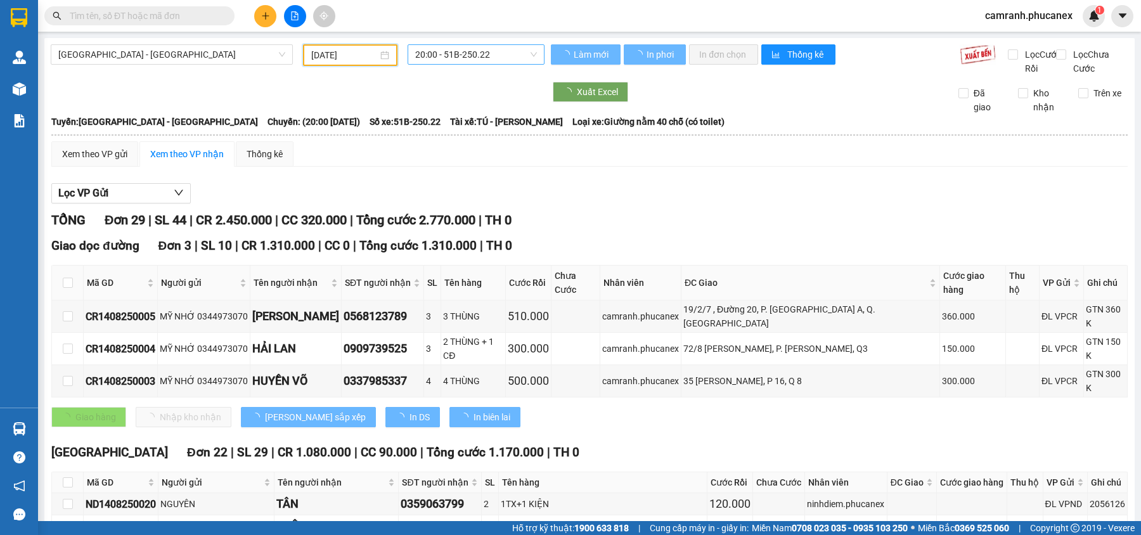
click at [450, 49] on span "20:00 - 51B-250.22" at bounding box center [476, 54] width 122 height 19
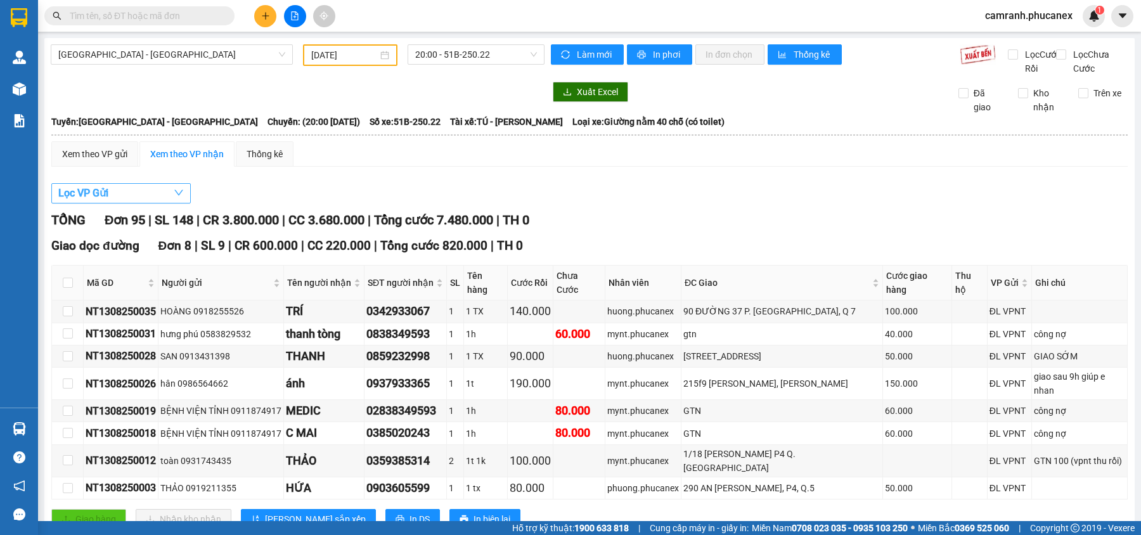
click at [152, 204] on button "Lọc VP Gửi" at bounding box center [120, 193] width 139 height 20
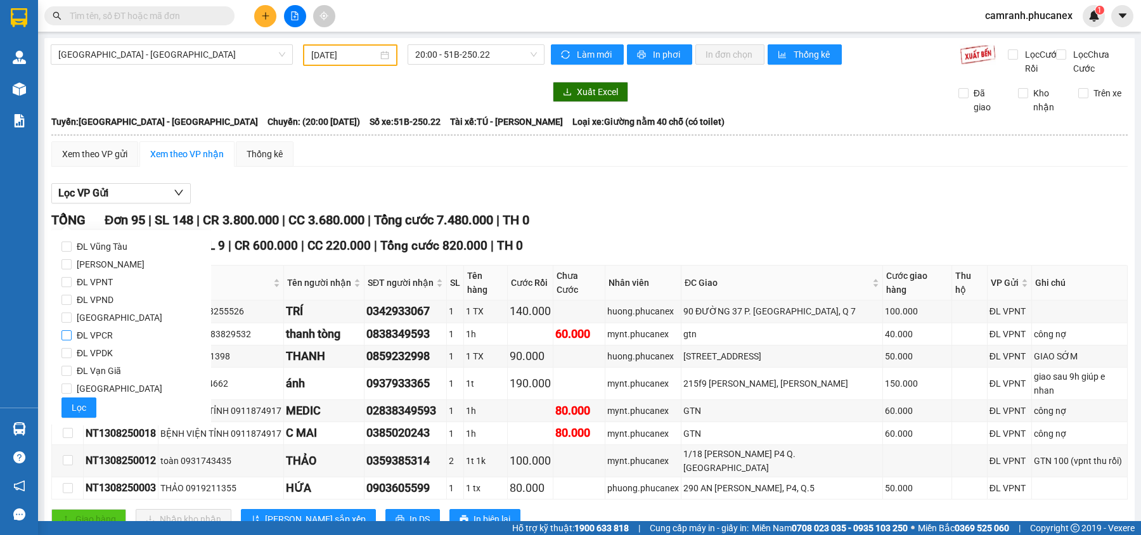
click at [99, 336] on span "ĐL VPCR" at bounding box center [95, 336] width 46 height 18
click at [72, 336] on input "ĐL VPCR" at bounding box center [67, 335] width 10 height 10
checkbox input "true"
click at [79, 410] on span "Lọc" at bounding box center [79, 408] width 15 height 14
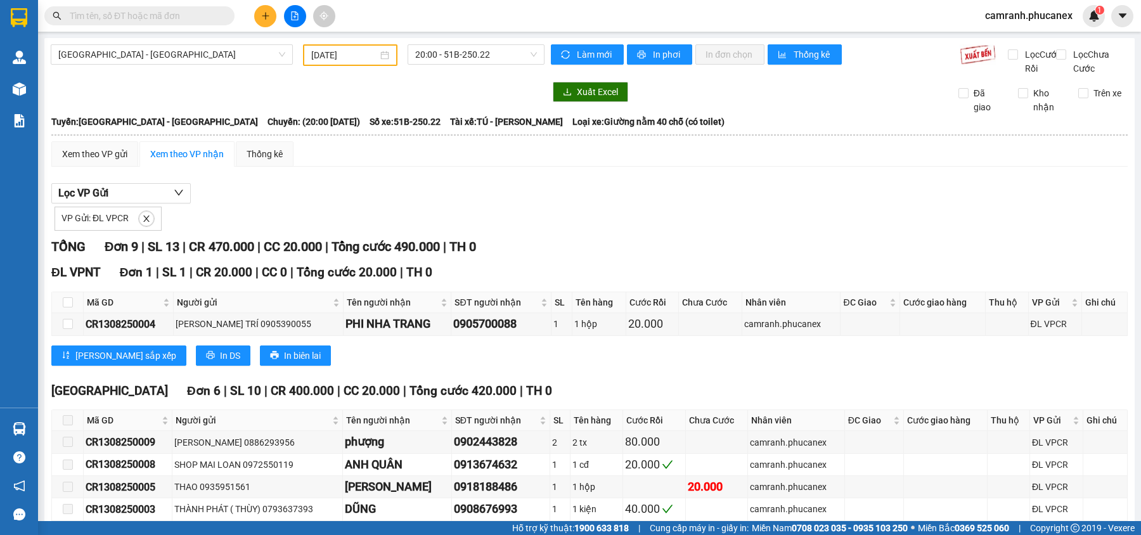
click at [333, 59] on input "[DATE]" at bounding box center [344, 55] width 67 height 14
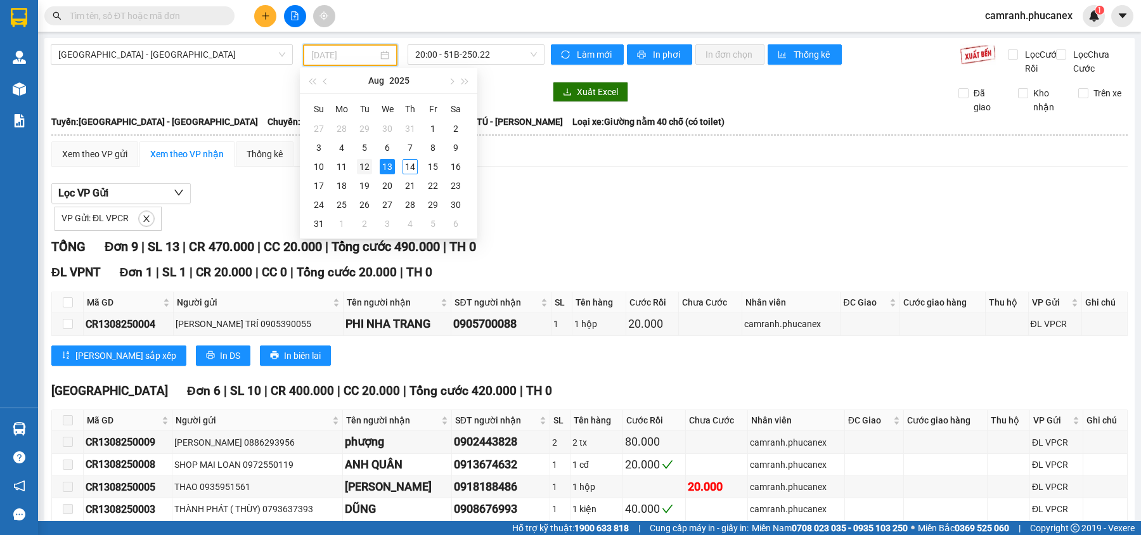
click at [355, 161] on td "12" at bounding box center [364, 166] width 23 height 19
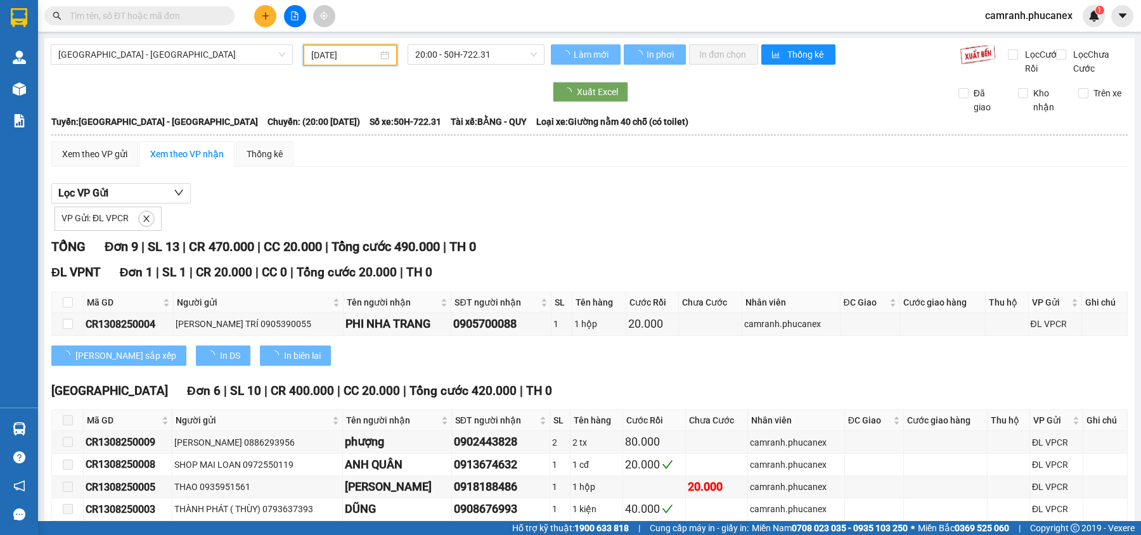
click at [333, 60] on input "[DATE]" at bounding box center [344, 55] width 67 height 14
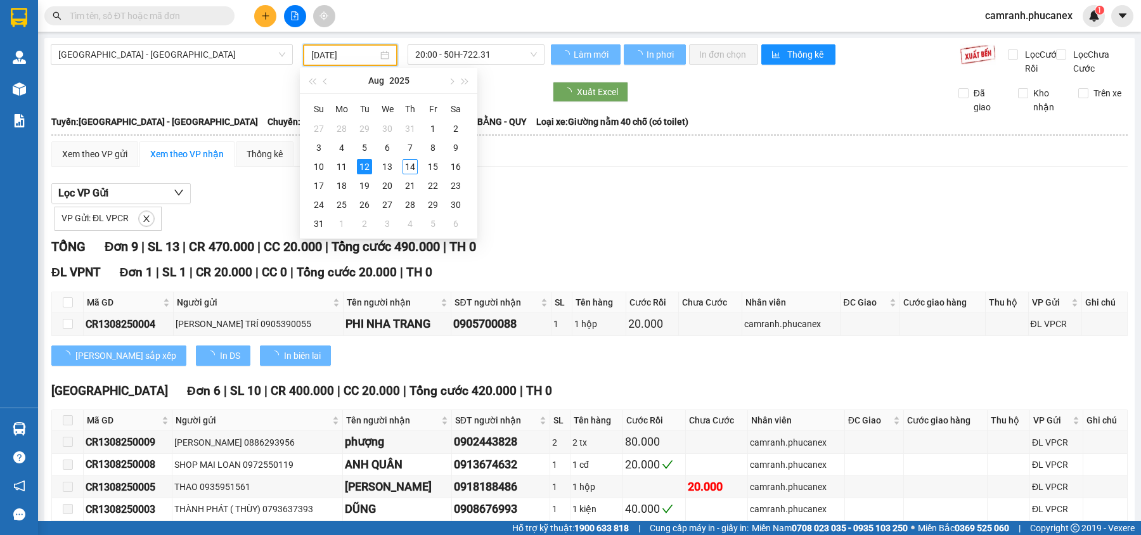
type input "[DATE]"
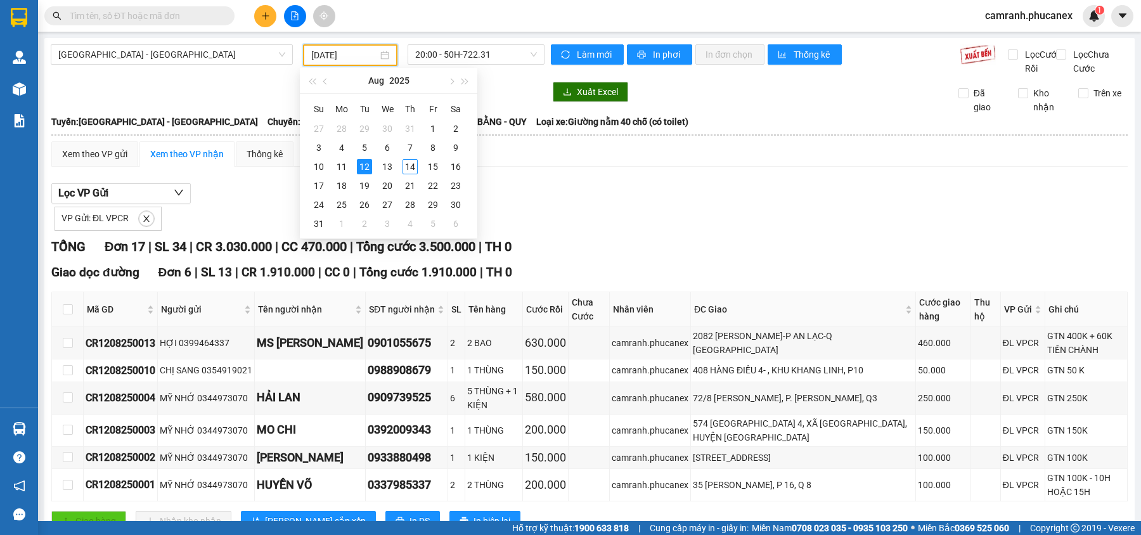
click at [554, 198] on div "Lọc VP Gửi VP Gửi: ĐL VPCR" at bounding box center [589, 207] width 1077 height 48
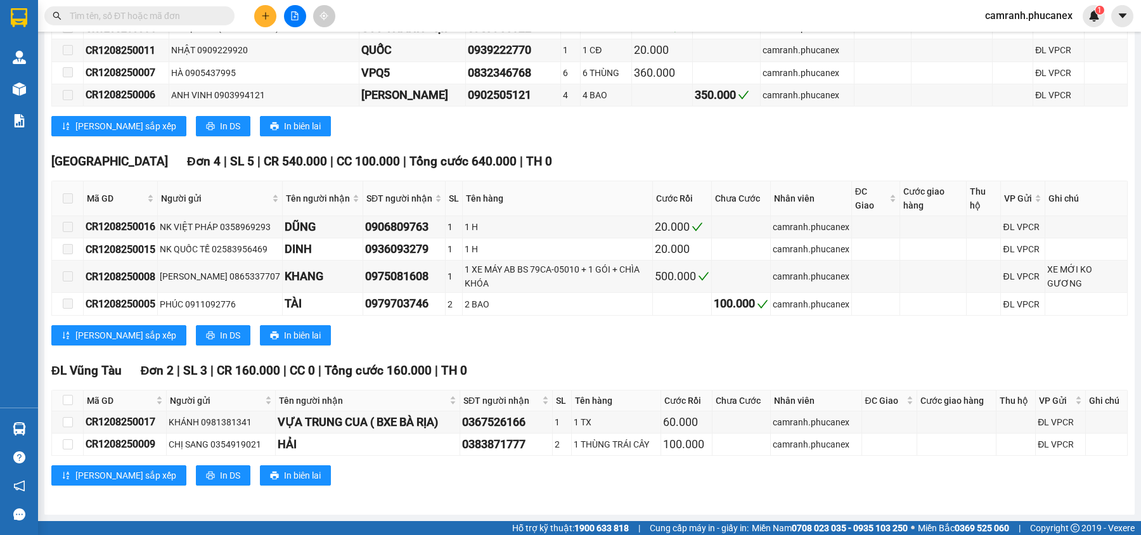
scroll to position [623, 0]
